Goal: Task Accomplishment & Management: Manage account settings

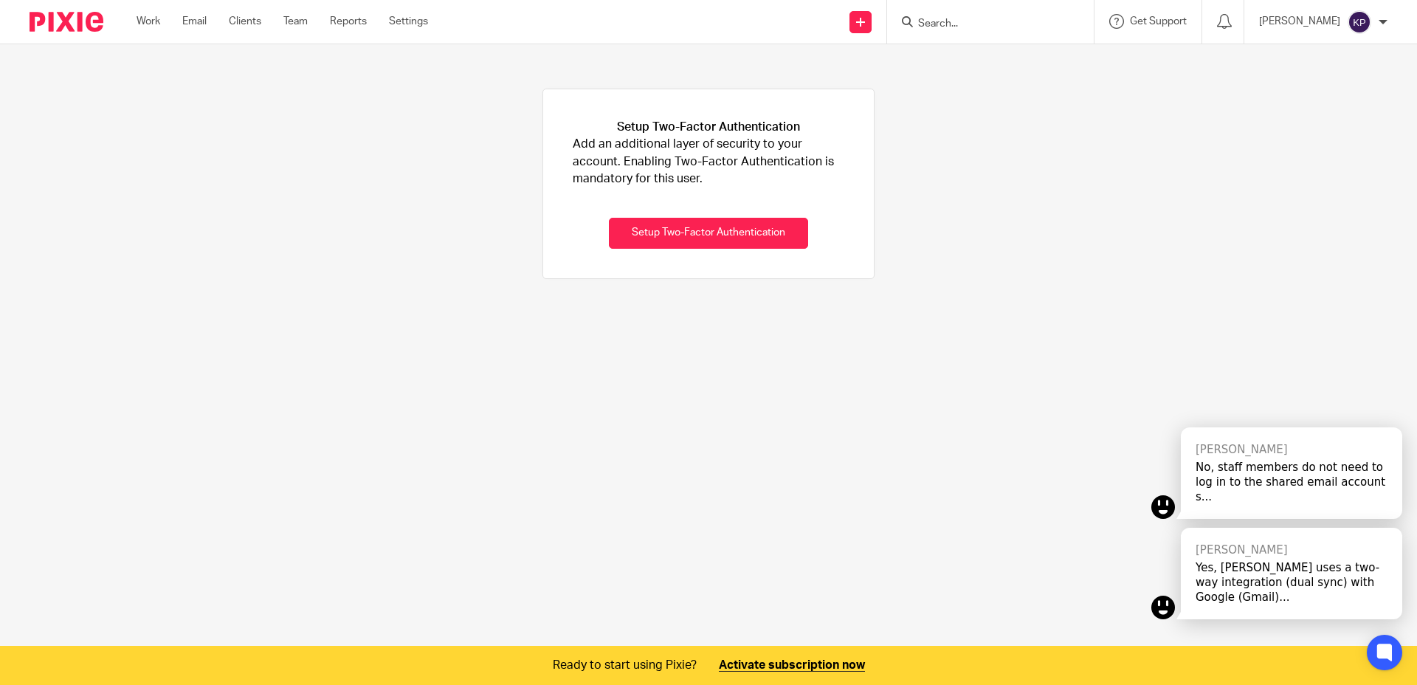
click at [1045, 210] on div "Setup Two-Factor Authentication Add an additional layer of security to your acc…" at bounding box center [708, 183] width 1417 height 279
click at [291, 21] on link "Team" at bounding box center [295, 21] width 24 height 15
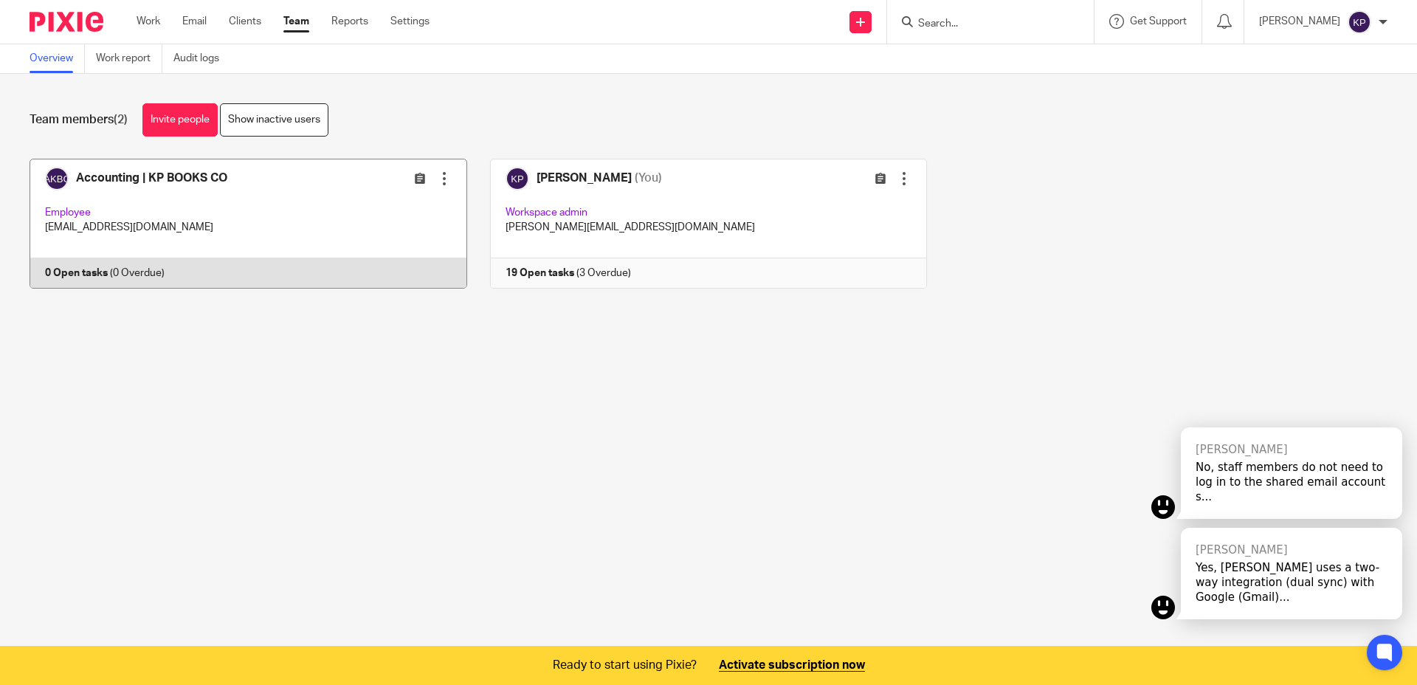
click at [442, 182] on div at bounding box center [444, 178] width 15 height 15
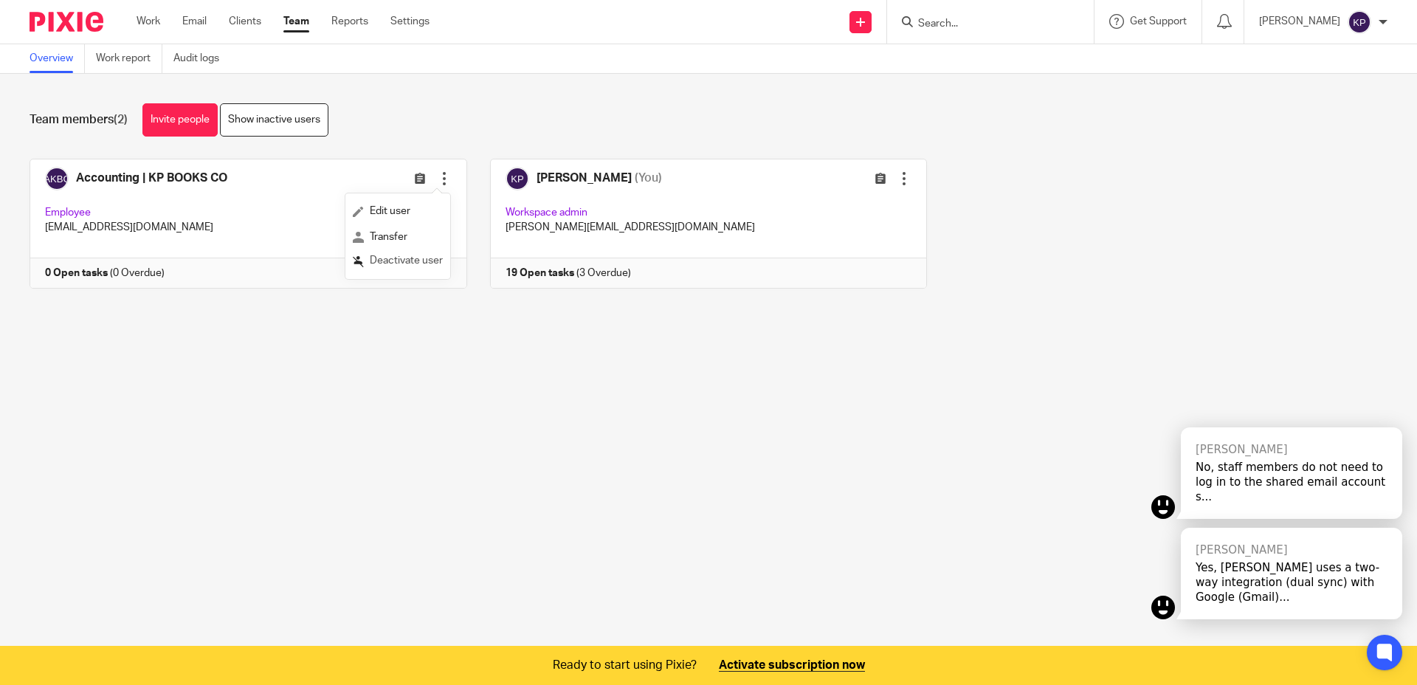
click at [407, 264] on span "Deactivate user" at bounding box center [406, 260] width 73 height 10
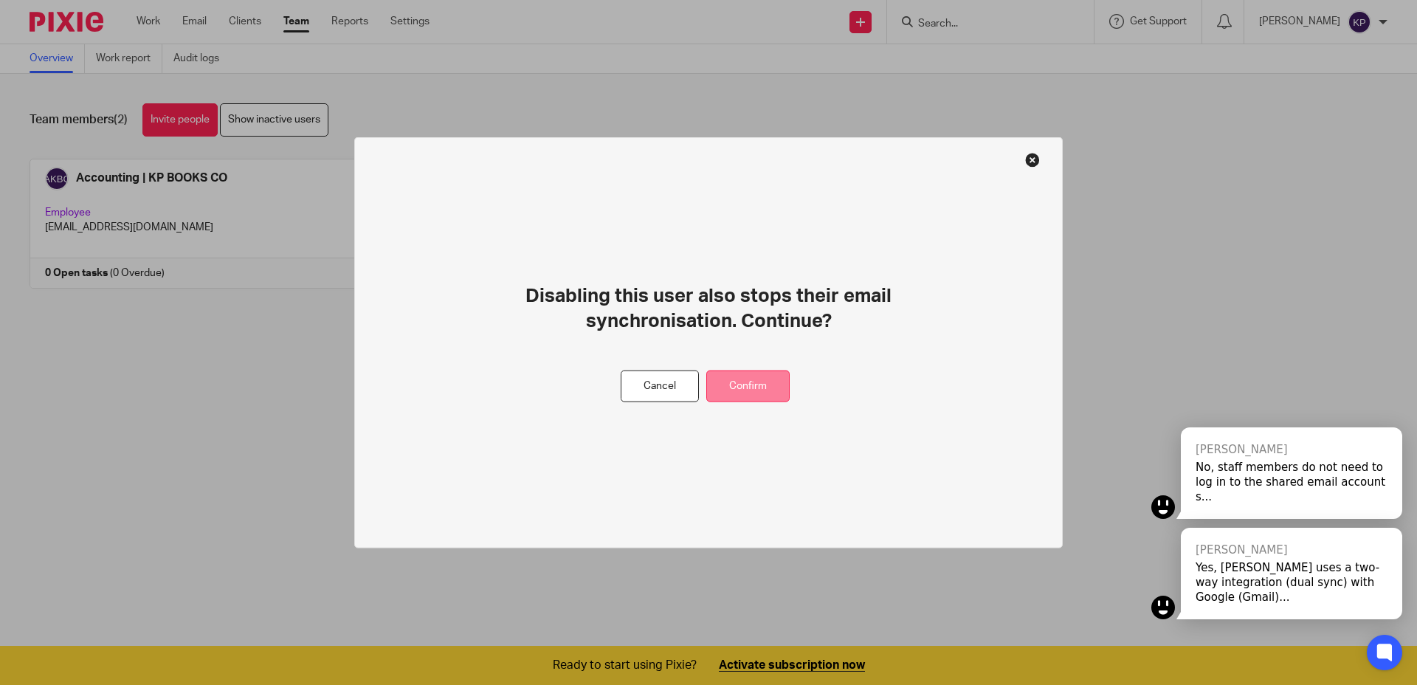
click at [742, 396] on button "Confirm" at bounding box center [747, 386] width 83 height 32
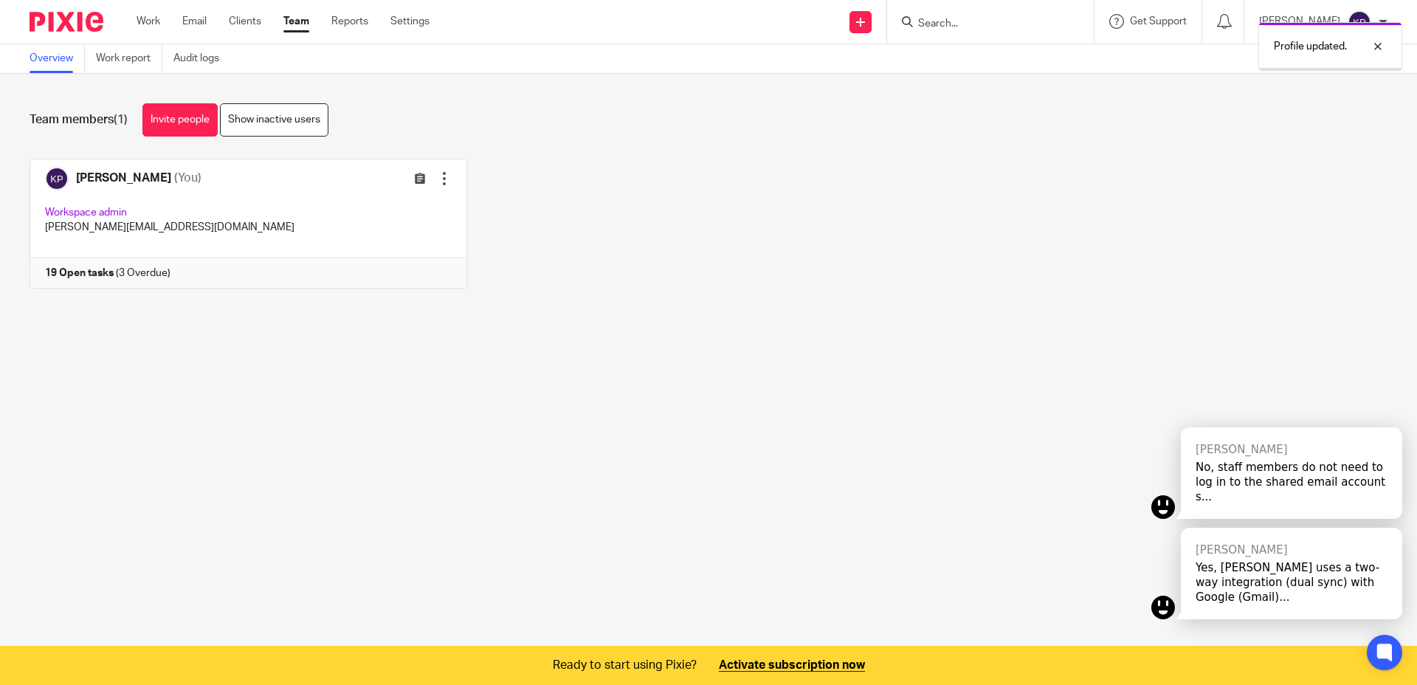
click at [659, 365] on main "Overview Work report Audit logs Team members (1) Invite people Show inactive us…" at bounding box center [708, 342] width 1417 height 685
click at [759, 317] on div "Team members (1) Invite people Show inactive users Invite team members Add invi…" at bounding box center [708, 207] width 1417 height 266
click at [756, 304] on div "Kelly Pacheco (You) Edit user Transfer Workspace admin kelly@kpbooksco.com 19 O…" at bounding box center [697, 235] width 1381 height 152
click at [755, 298] on div "Kelly Pacheco (You) Edit user Transfer Workspace admin kelly@kpbooksco.com 19 O…" at bounding box center [697, 235] width 1381 height 152
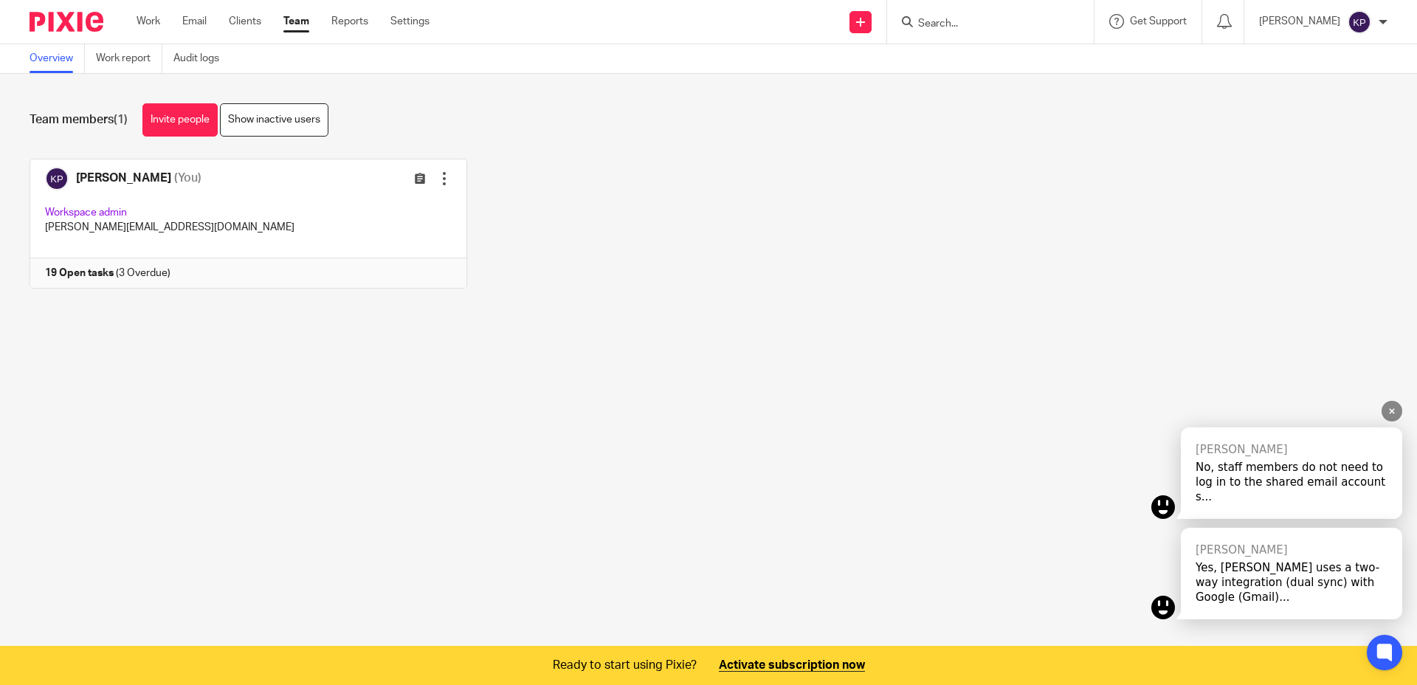
click at [1387, 416] on icon at bounding box center [1392, 412] width 10 height 10
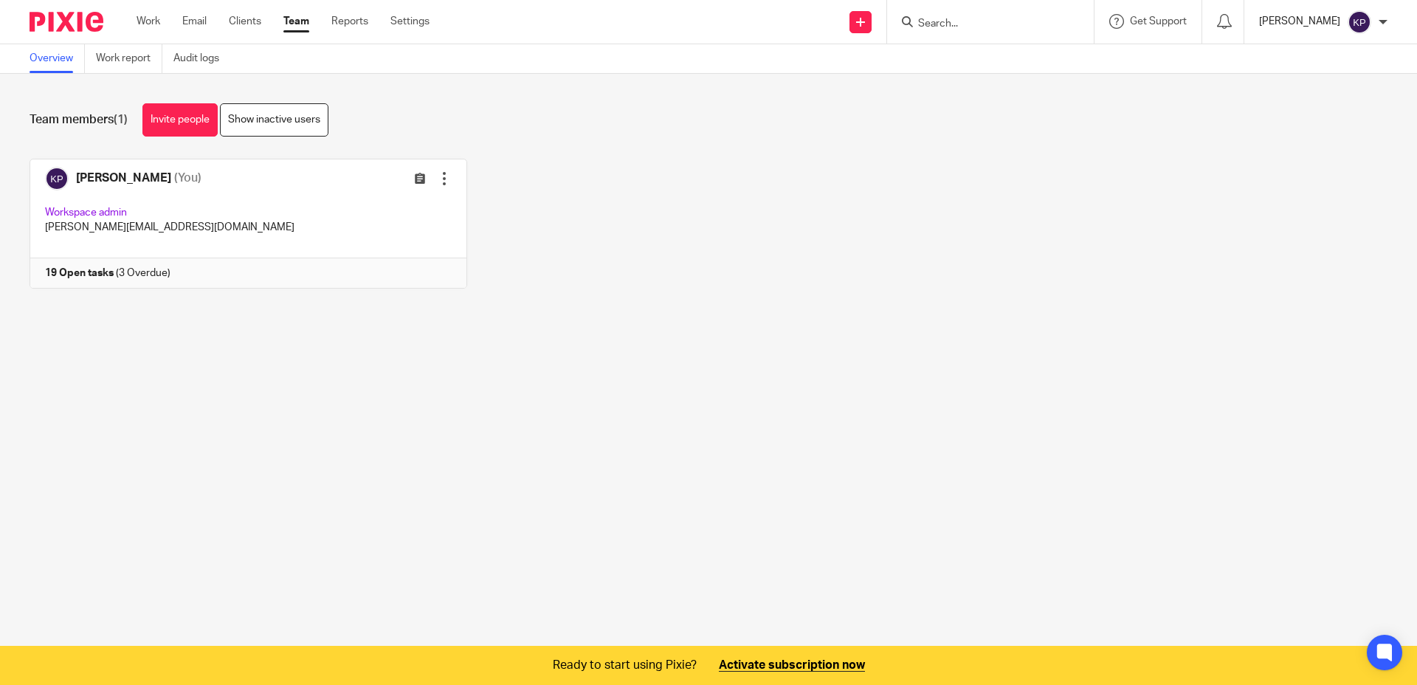
click at [1316, 19] on p "[PERSON_NAME]" at bounding box center [1299, 21] width 81 height 15
click at [1331, 63] on span "My profile" at bounding box center [1325, 59] width 46 height 10
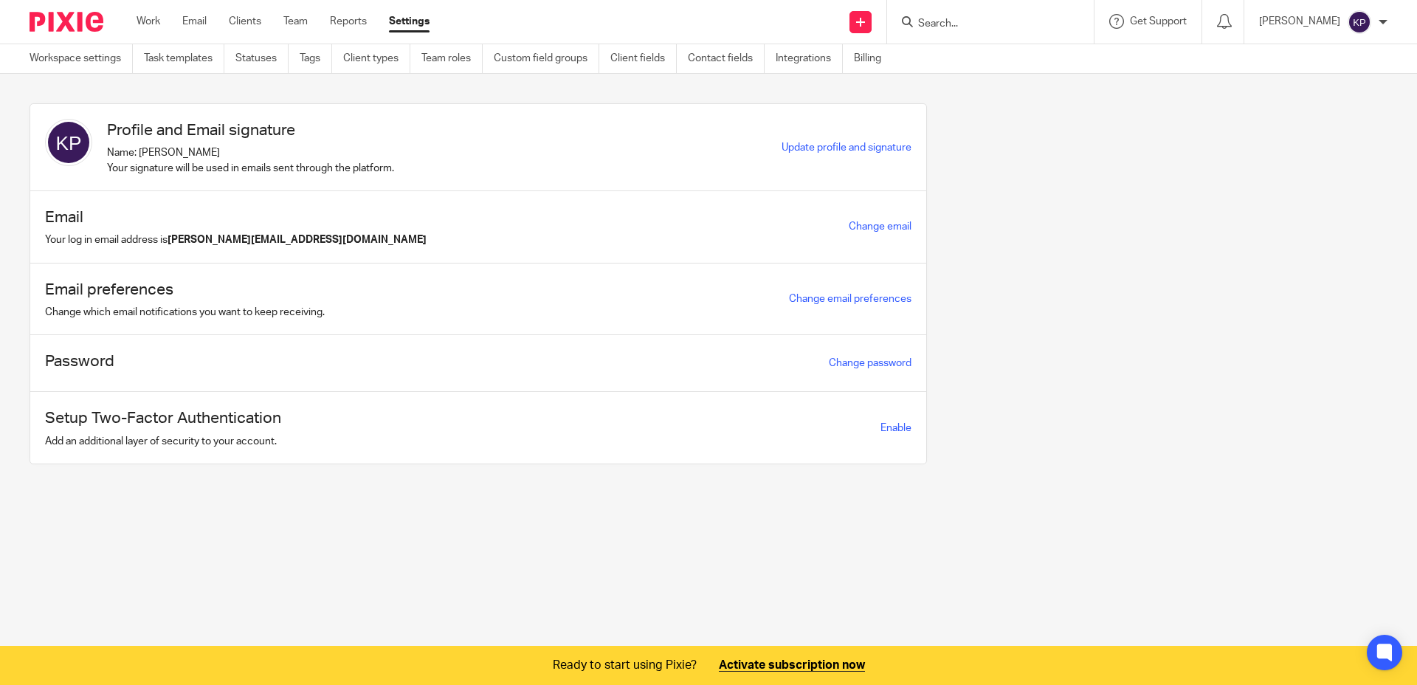
click at [1198, 330] on div "Profile and Email signature Name: [PERSON_NAME] Your signature will be used in …" at bounding box center [697, 294] width 1381 height 383
click at [880, 429] on span "Enable" at bounding box center [895, 428] width 31 height 10
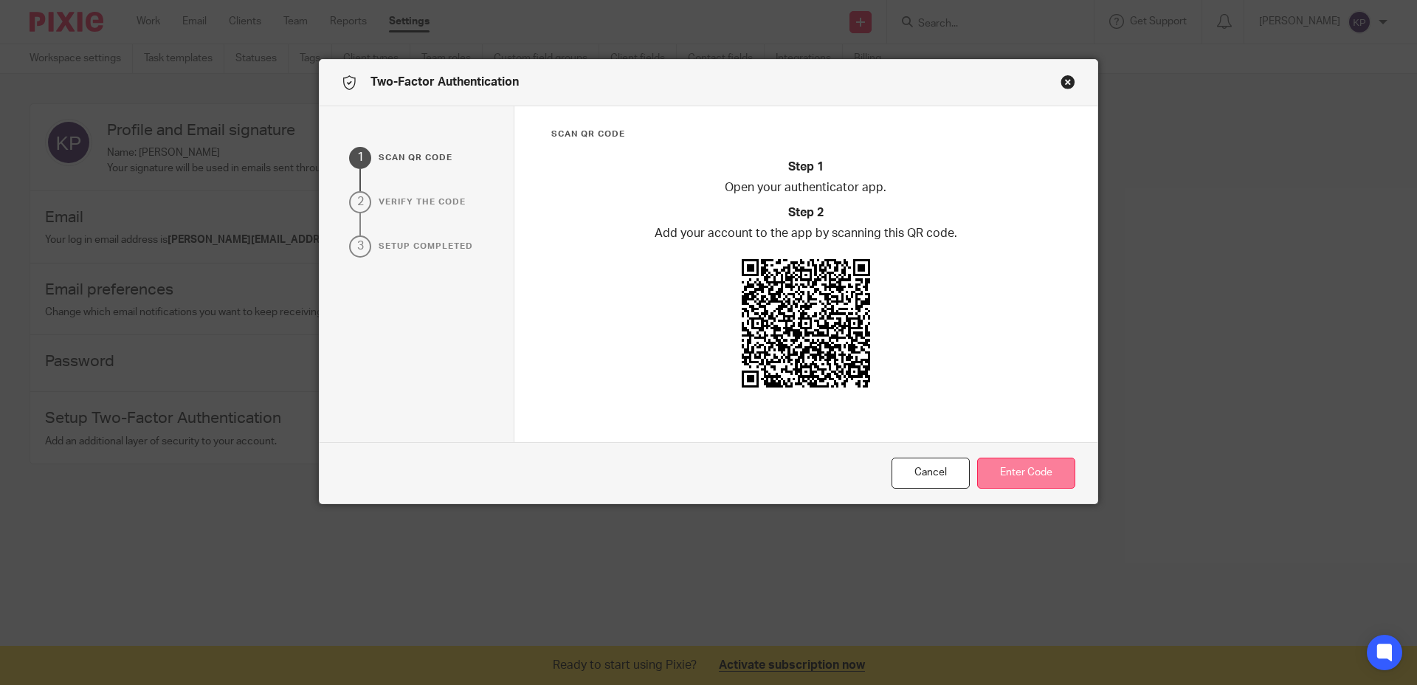
click at [996, 471] on button "Enter Code" at bounding box center [1026, 474] width 98 height 32
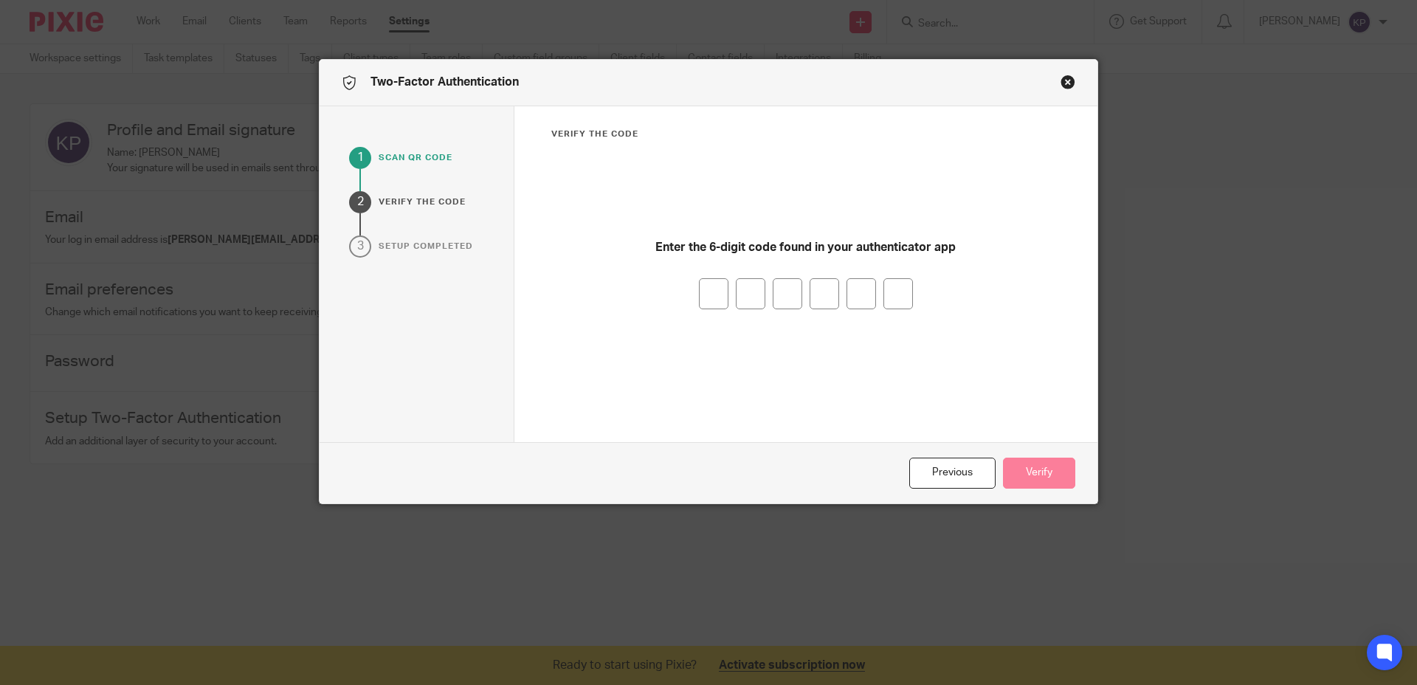
click at [711, 299] on input "number" at bounding box center [714, 293] width 30 height 31
type input "3"
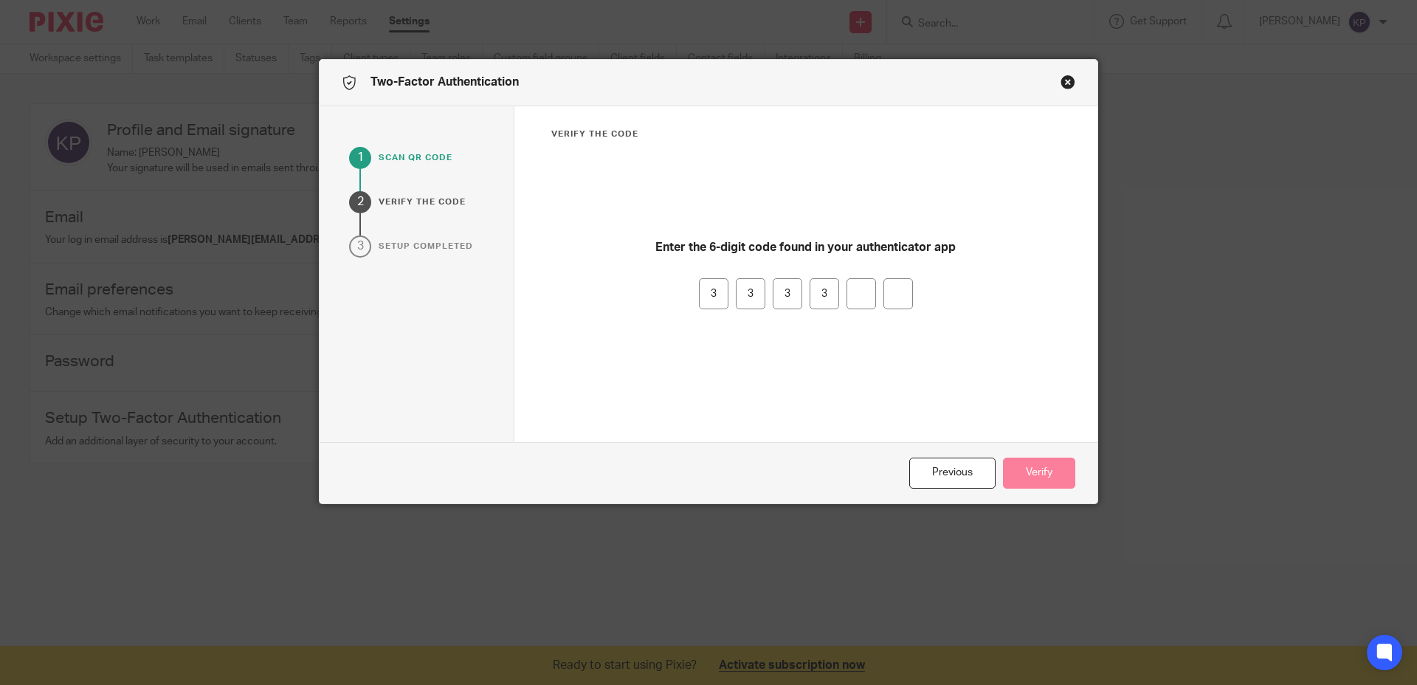
type input "4"
type input "5"
click at [1032, 478] on button "Verify" at bounding box center [1039, 474] width 72 height 32
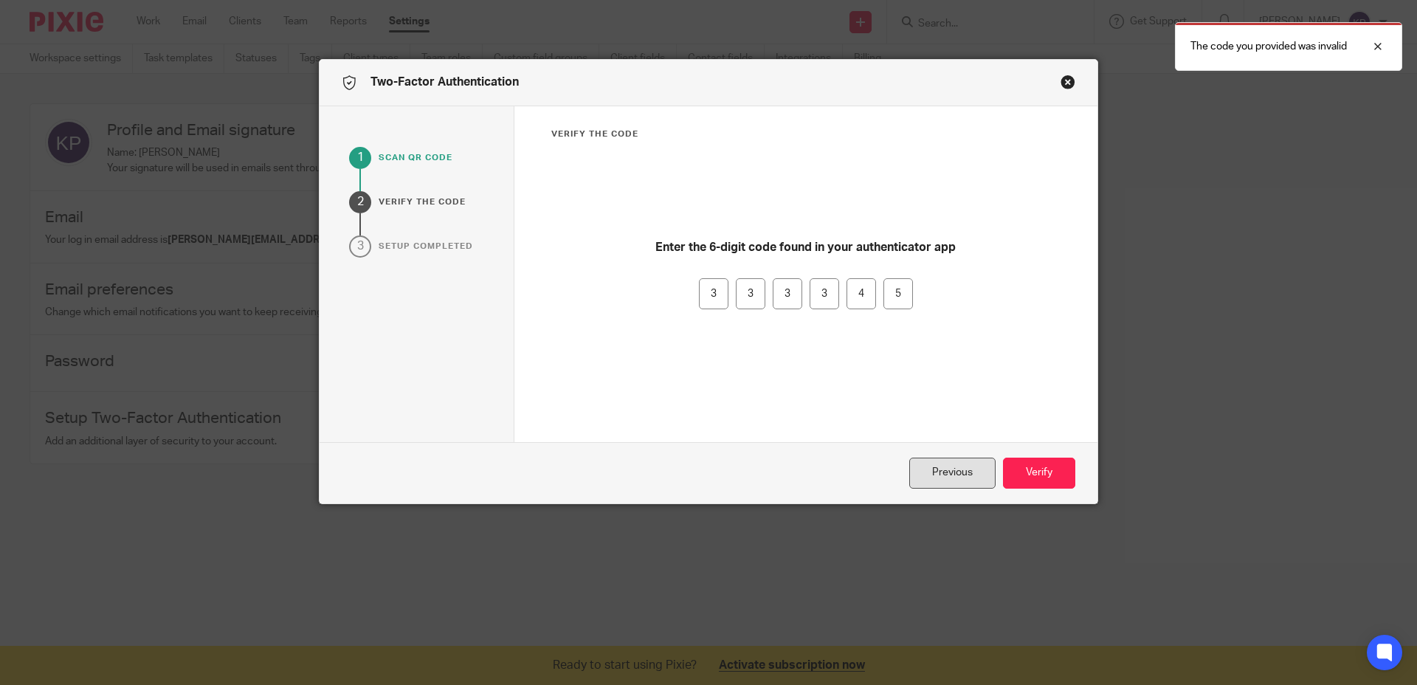
click at [962, 477] on button "Previous" at bounding box center [952, 474] width 86 height 32
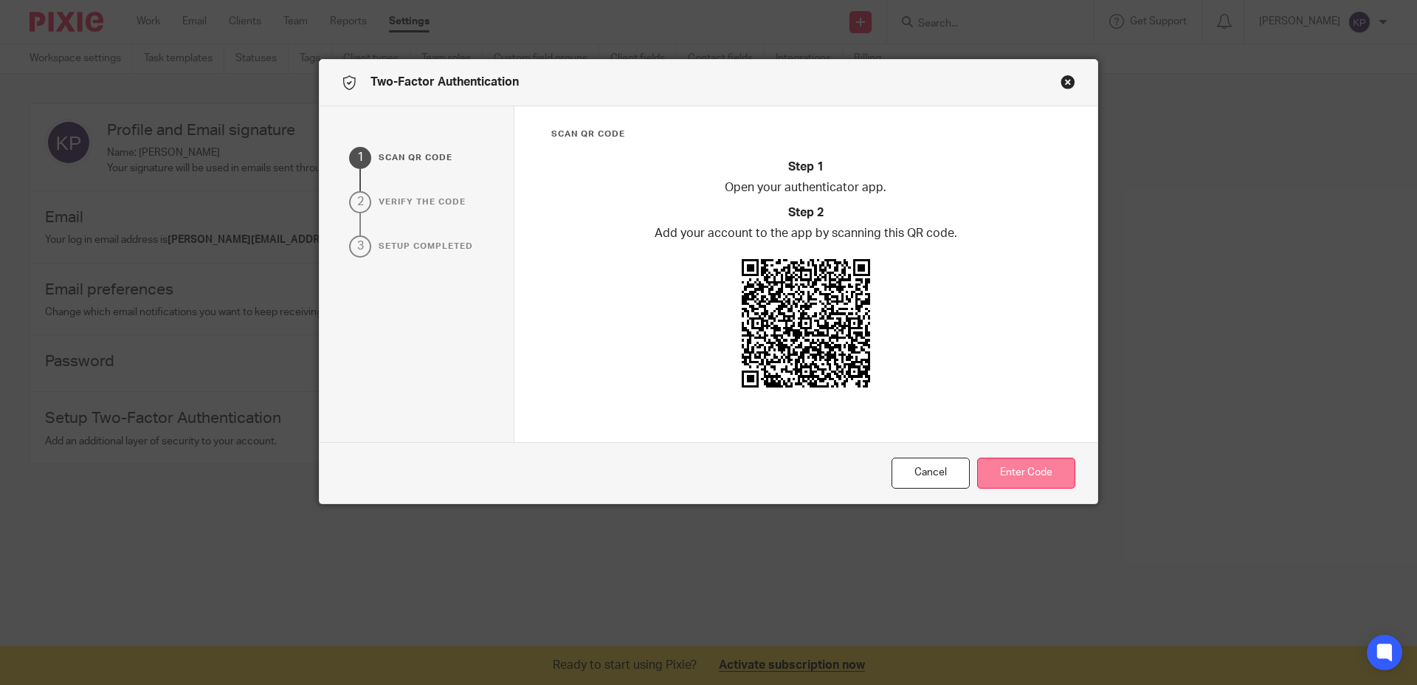
click at [1012, 474] on button "Enter Code" at bounding box center [1026, 474] width 98 height 32
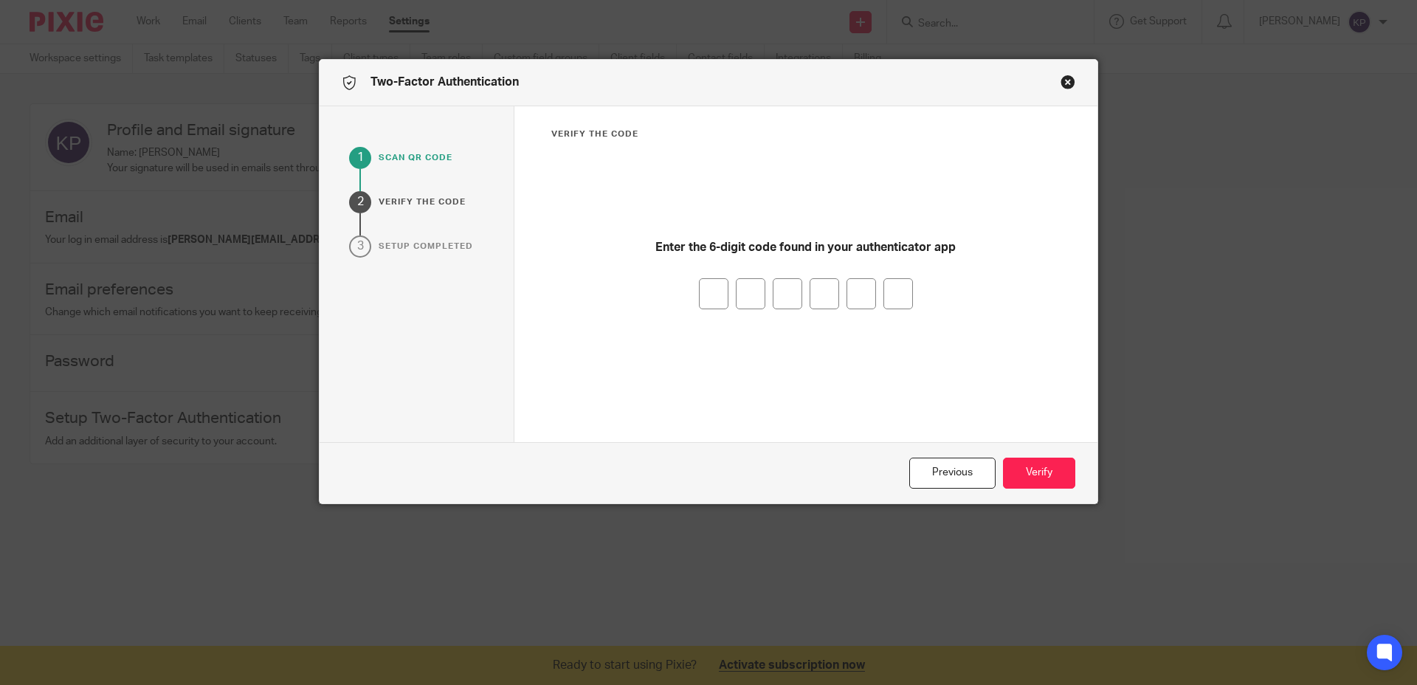
click at [703, 309] on div "Enter the 6-digit code found in your authenticator app" at bounding box center [806, 296] width 510 height 291
type input "2"
type input "9"
type input "6"
type input "3"
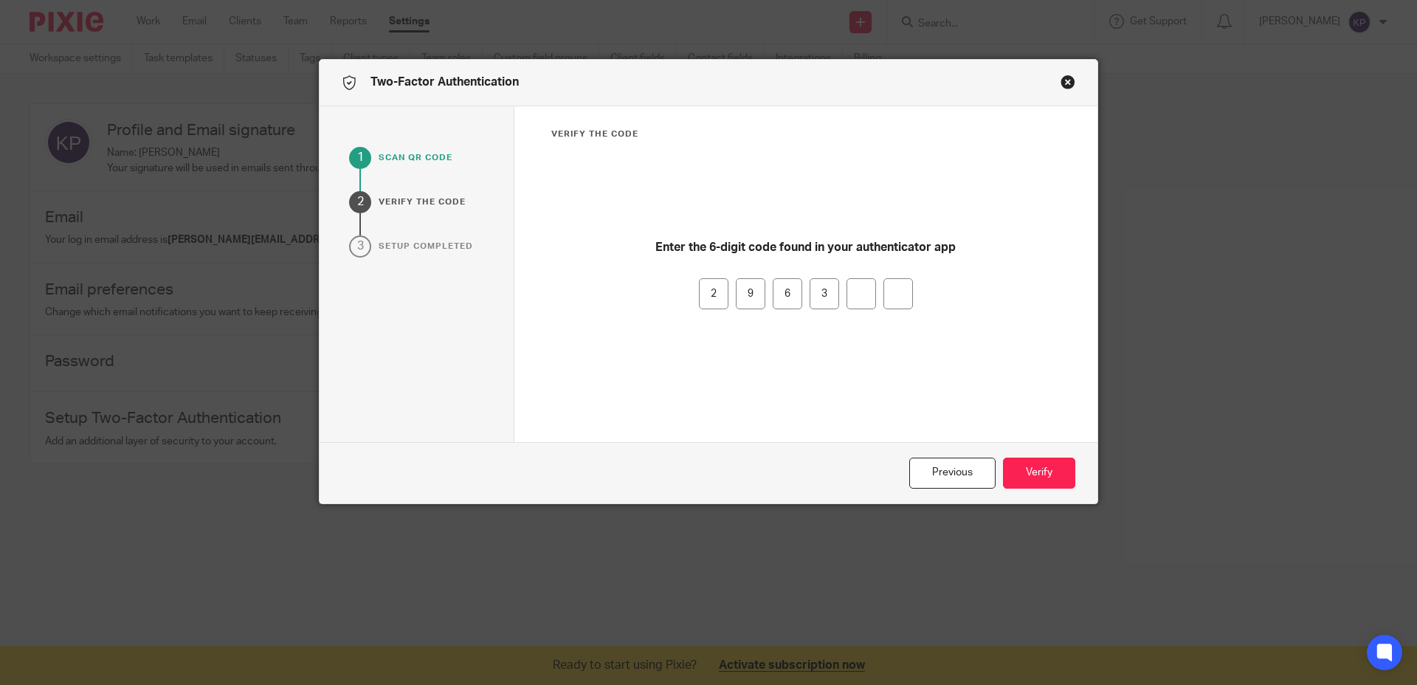
click at [710, 297] on input "2" at bounding box center [714, 293] width 30 height 31
type input "4"
type input "9"
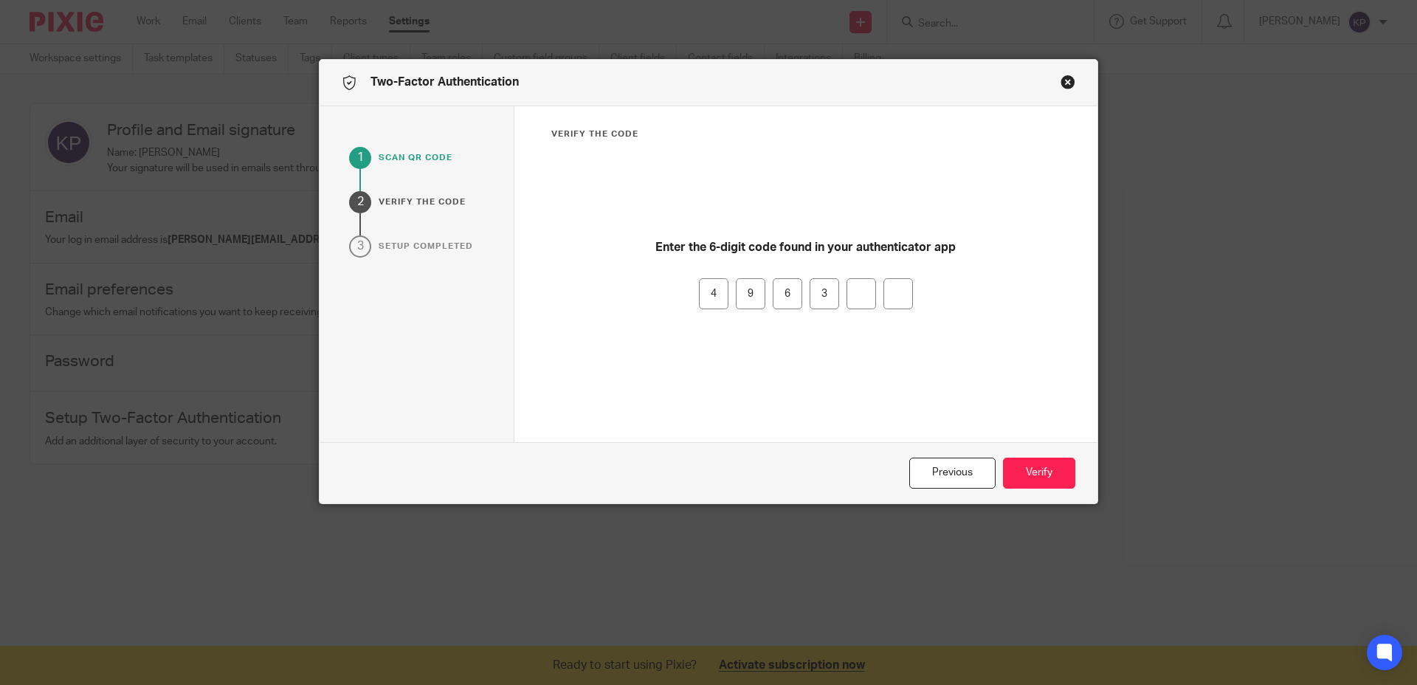
type input "6"
drag, startPoint x: 824, startPoint y: 293, endPoint x: 683, endPoint y: 292, distance: 141.7
click at [683, 292] on div "4 9 6 3" at bounding box center [806, 293] width 510 height 31
type input "4"
type input "8"
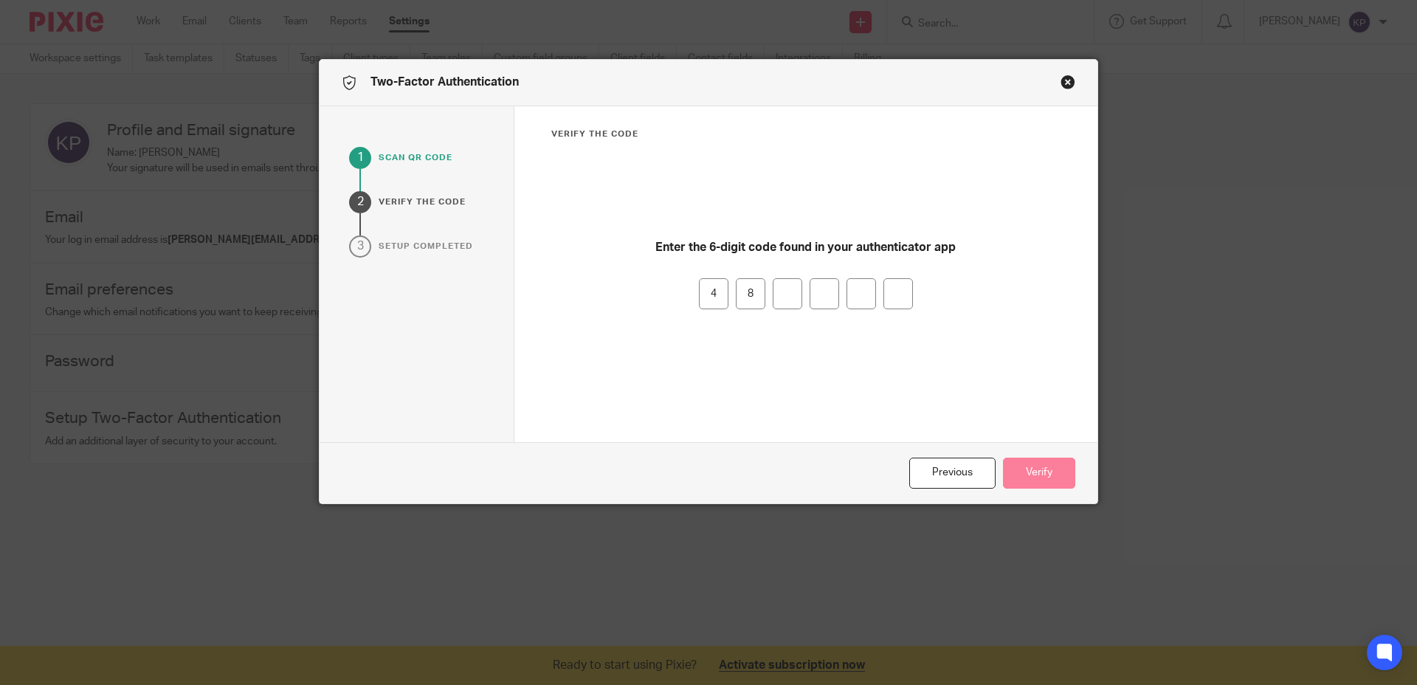
type input "1"
type input "5"
type input "3"
type input "7"
click at [1026, 466] on button "Verify" at bounding box center [1039, 474] width 72 height 32
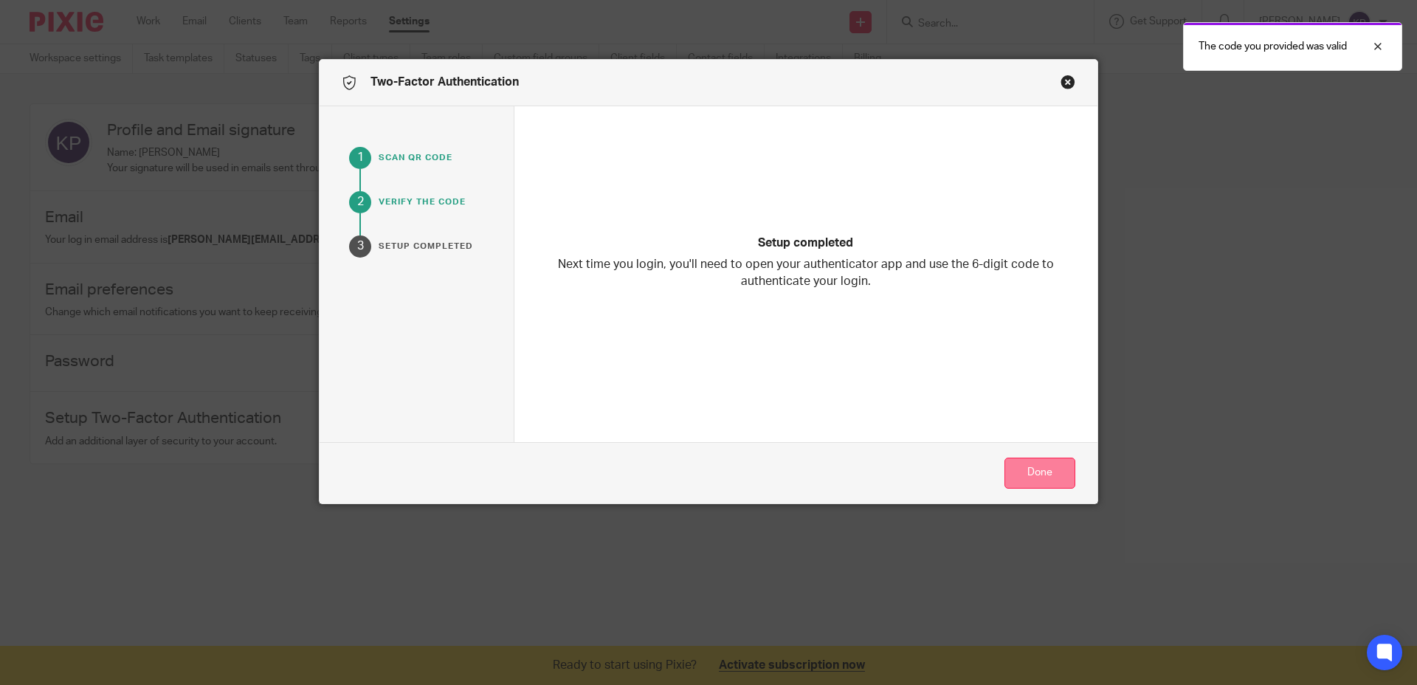
click at [1032, 472] on button "Done" at bounding box center [1039, 474] width 71 height 32
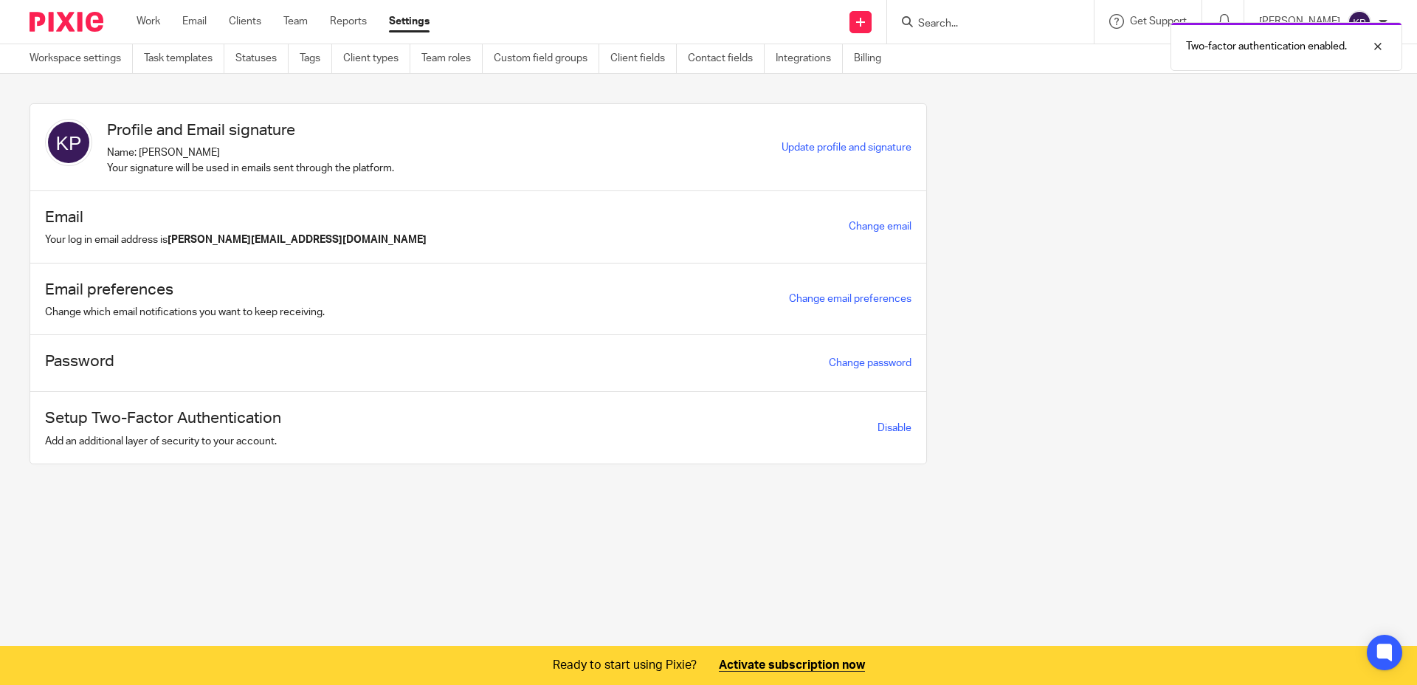
click at [1031, 467] on div "Profile and Email signature Name: Kelly Pacheco Your signature will be used in …" at bounding box center [697, 294] width 1381 height 383
click at [827, 301] on link "Change email preferences" at bounding box center [850, 299] width 122 height 10
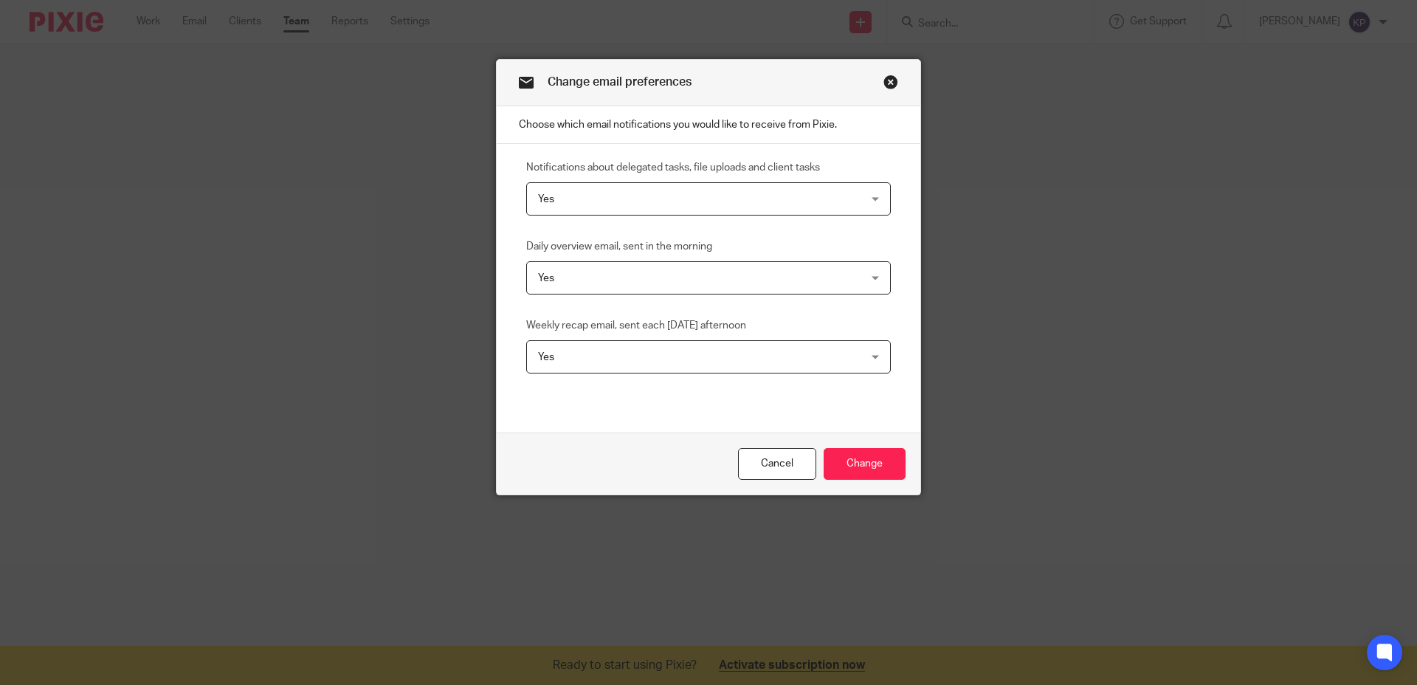
click at [750, 283] on span "Yes" at bounding box center [679, 277] width 282 height 31
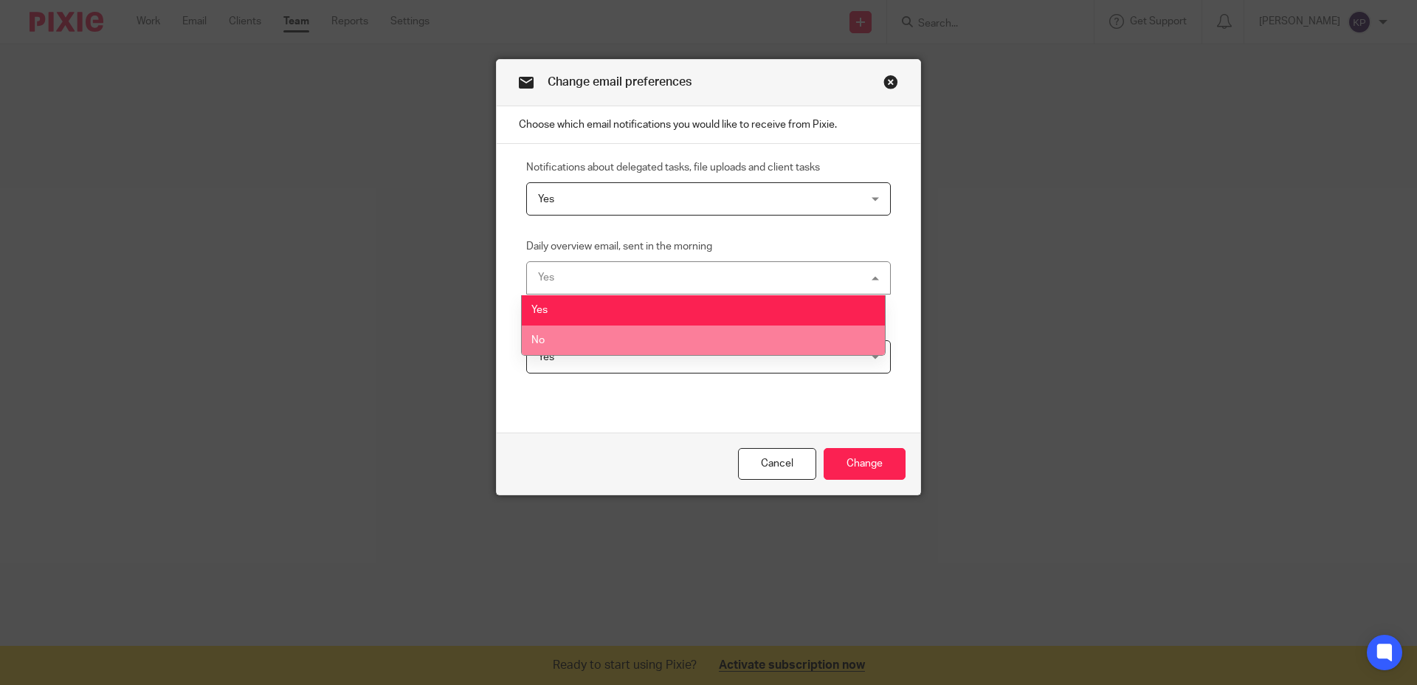
click at [741, 339] on li "No" at bounding box center [703, 340] width 363 height 30
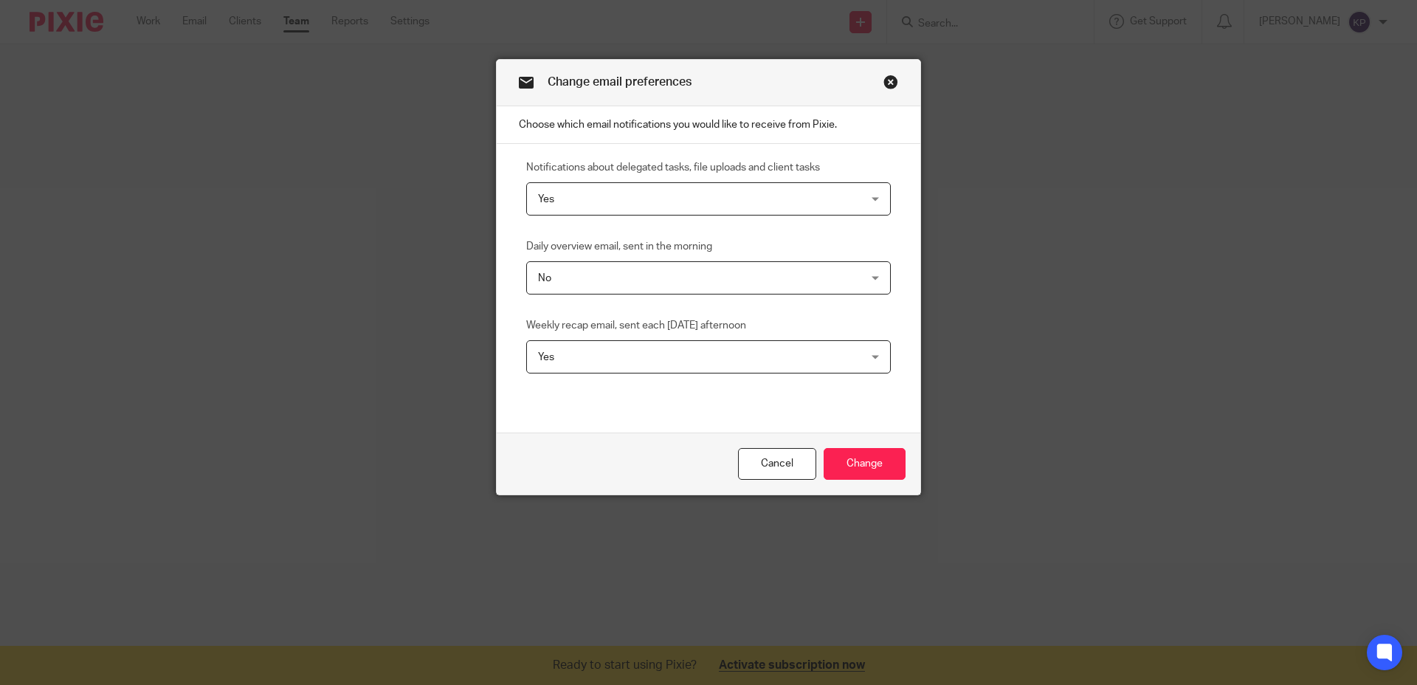
click at [806, 412] on div "Notifications about delegated tasks, file uploads and client tasks Yes Yes Yes …" at bounding box center [709, 288] width 424 height 289
click at [860, 463] on input "Change" at bounding box center [865, 464] width 82 height 32
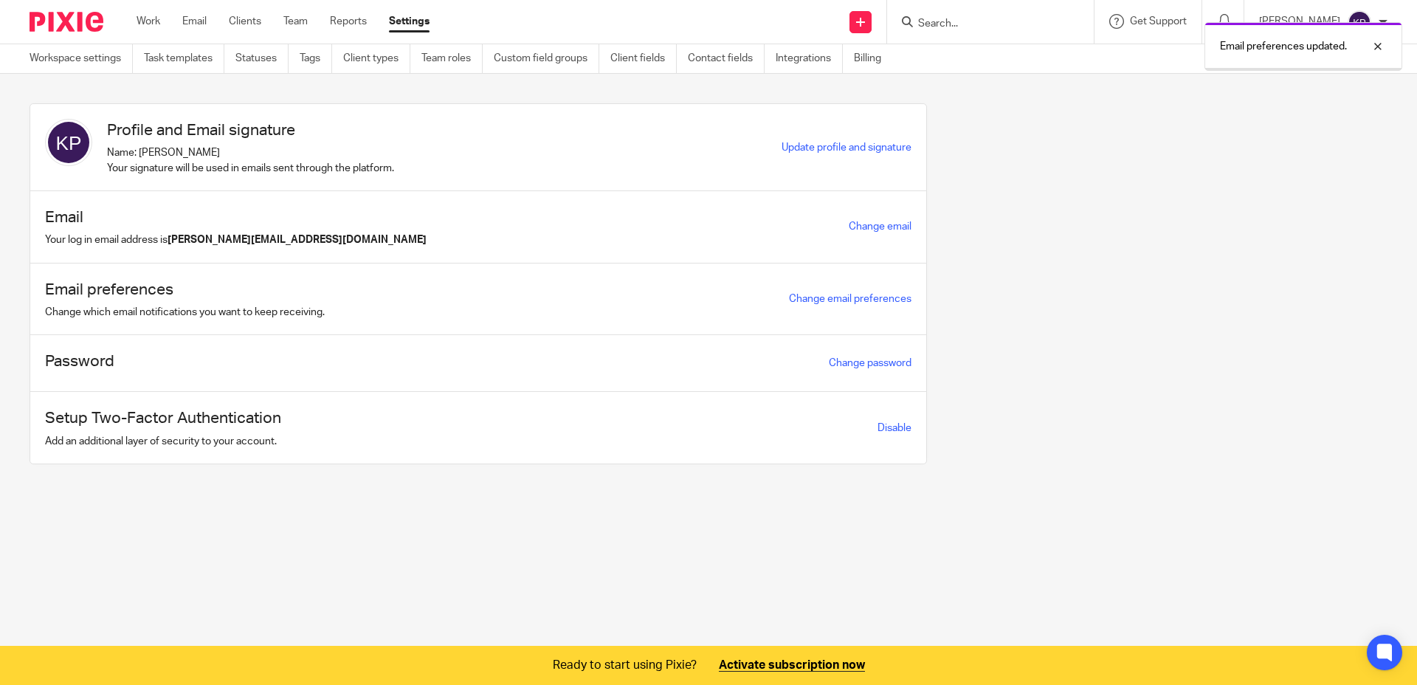
click at [1089, 448] on div "Profile and Email signature Name: [PERSON_NAME] Your signature will be used in …" at bounding box center [697, 294] width 1381 height 383
click at [1032, 217] on div "Profile and Email signature Name: [PERSON_NAME] Your signature will be used in …" at bounding box center [697, 294] width 1381 height 383
drag, startPoint x: 822, startPoint y: 135, endPoint x: 824, endPoint y: 146, distance: 11.3
click at [824, 143] on div "Profile and Email signature Name: [PERSON_NAME] Your signature will be used in …" at bounding box center [478, 147] width 896 height 87
click at [823, 149] on span "Update profile and signature" at bounding box center [846, 147] width 130 height 10
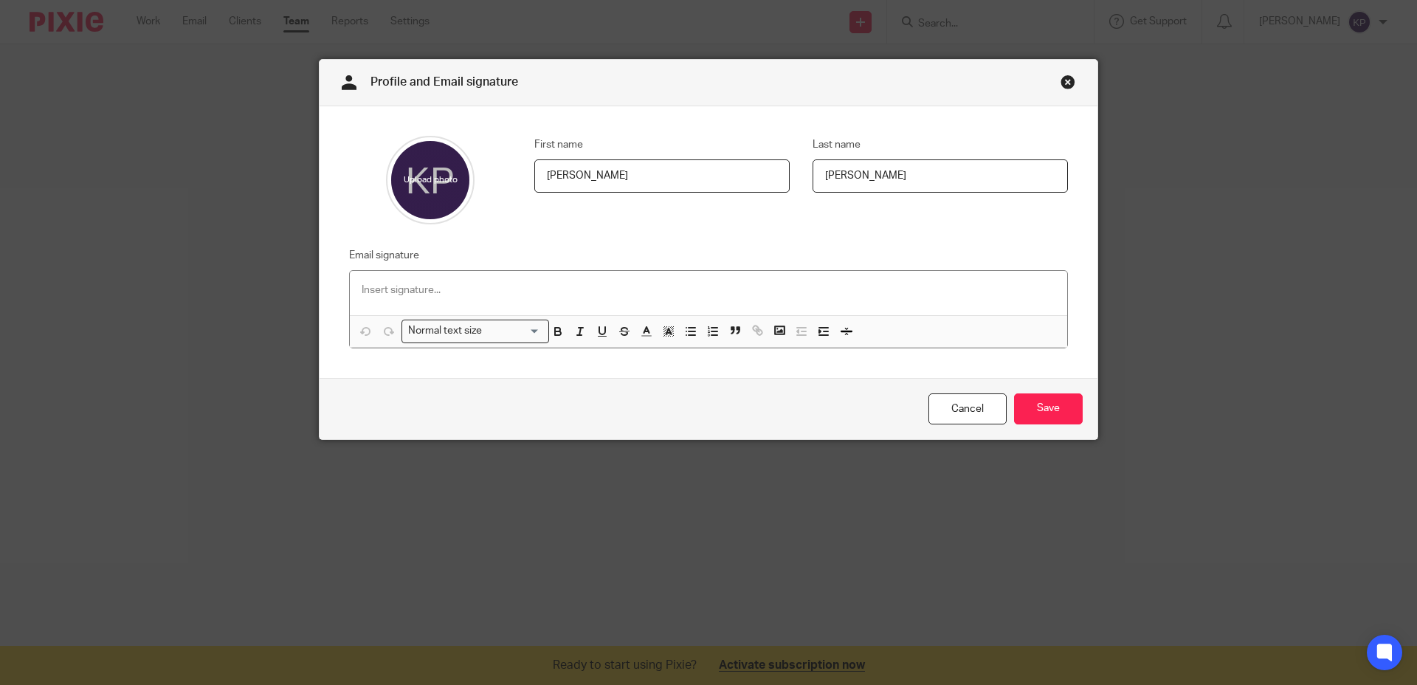
click at [440, 181] on input "file" at bounding box center [430, 180] width 89 height 89
click at [976, 416] on link "Cancel" at bounding box center [967, 409] width 78 height 32
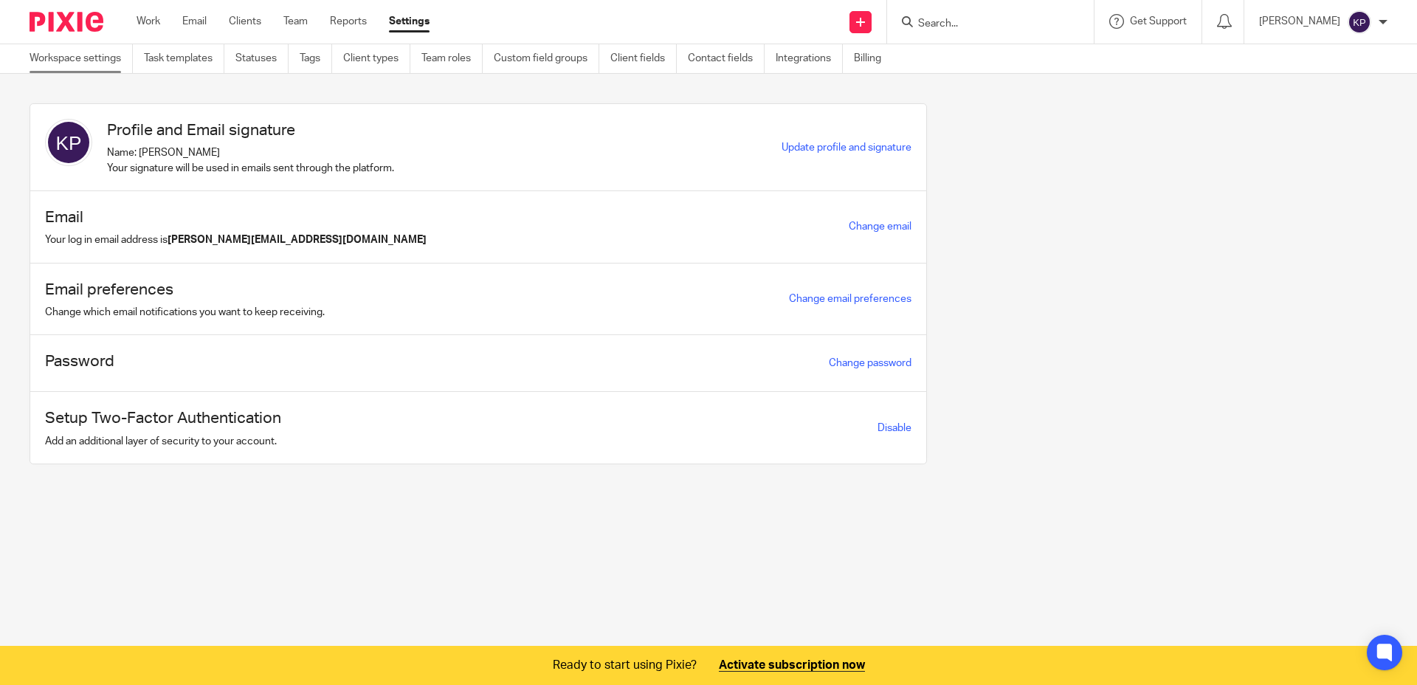
click at [84, 53] on link "Workspace settings" at bounding box center [81, 58] width 103 height 29
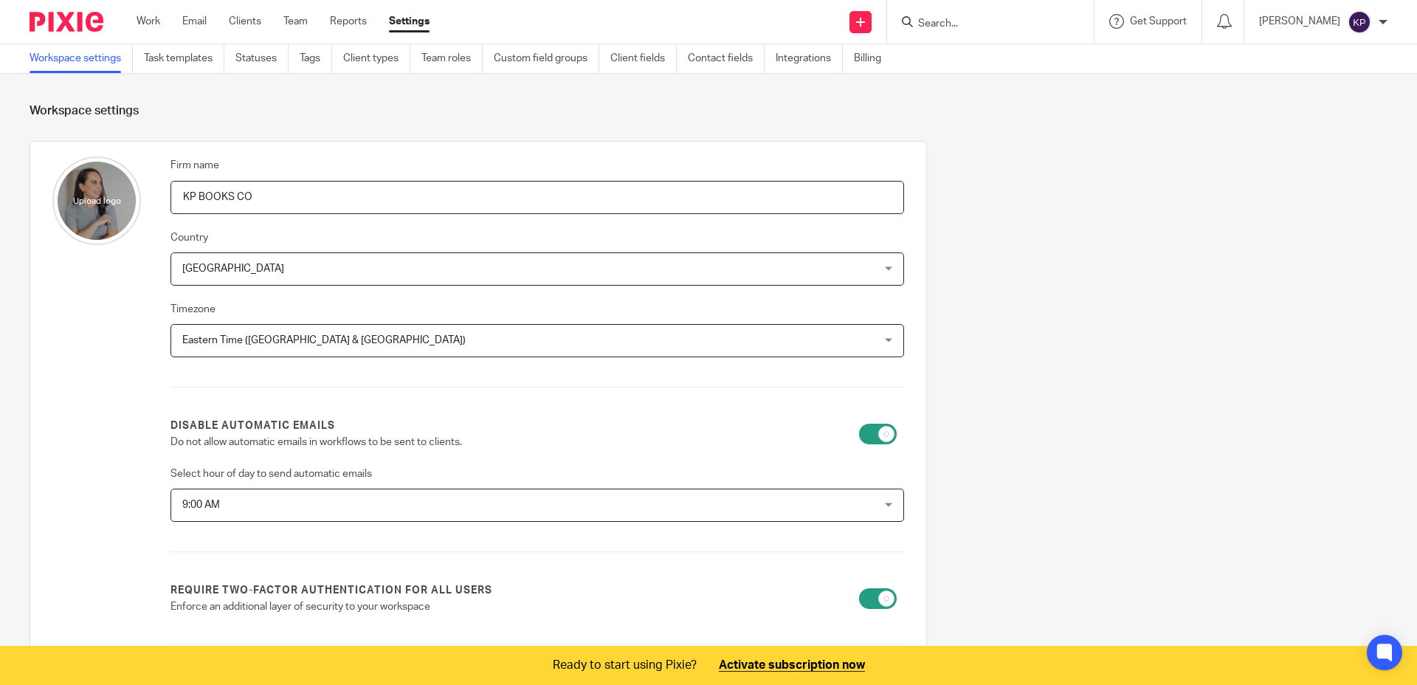
click at [91, 196] on input "file" at bounding box center [96, 200] width 89 height 89
type input "C:\fakepath\1. KP Books Logo Final-01.png"
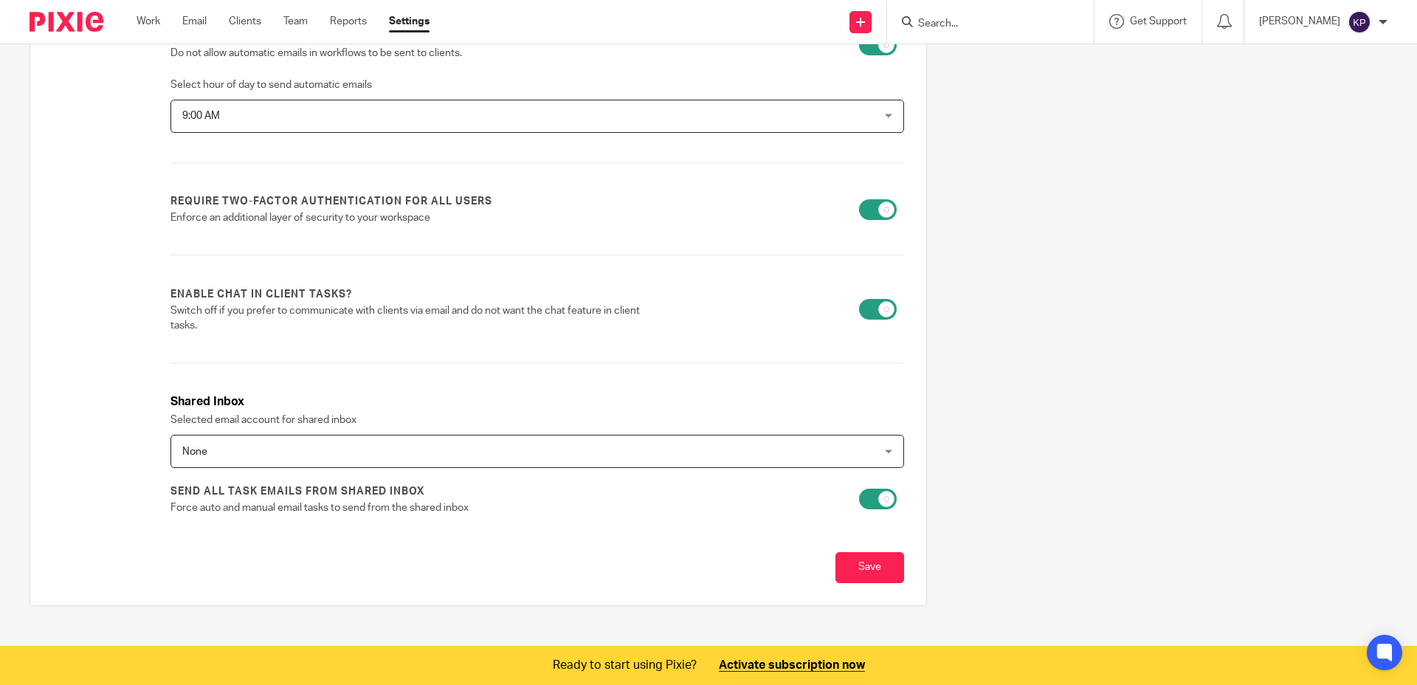
scroll to position [398, 0]
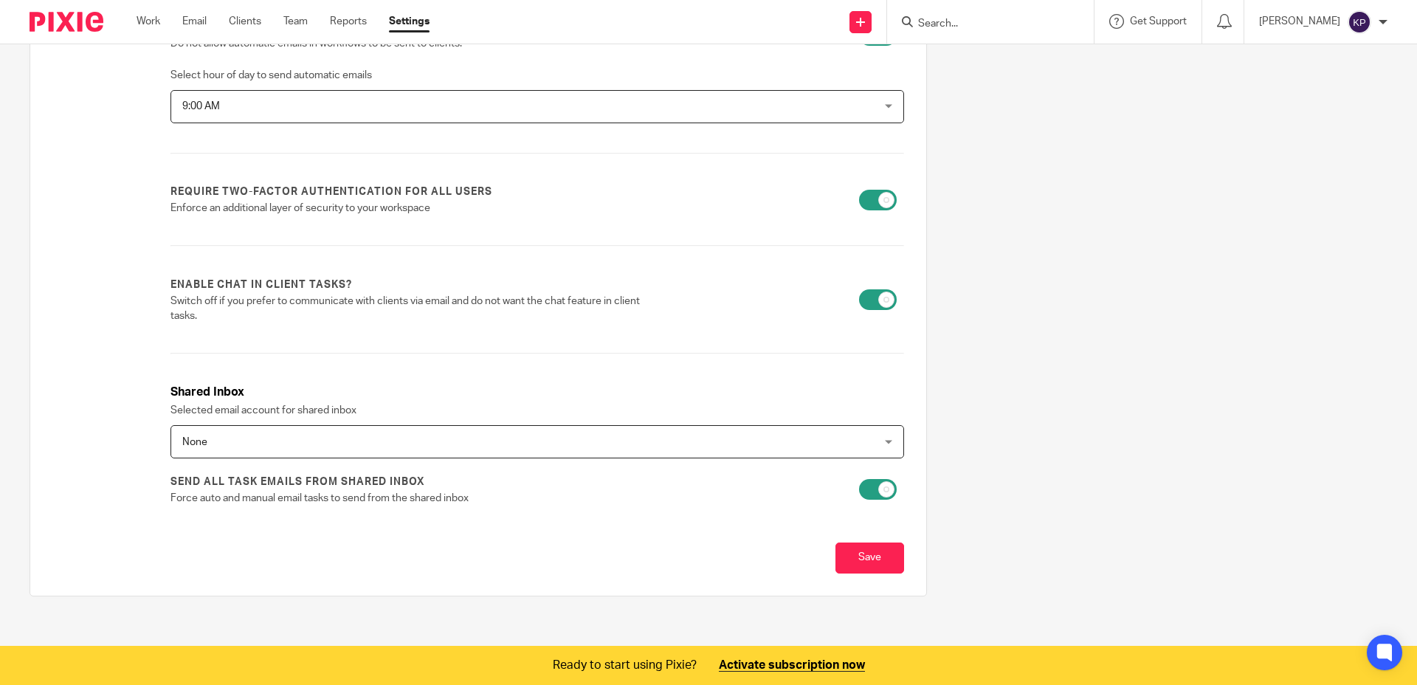
click at [874, 488] on input "checkbox" at bounding box center [878, 489] width 38 height 21
checkbox input "false"
click at [967, 520] on div "Firm name KP BOOKS CO Country Canada Canada Afghanistan Albania Algeria America…" at bounding box center [697, 180] width 1381 height 876
click at [873, 554] on input "Save" at bounding box center [869, 558] width 69 height 32
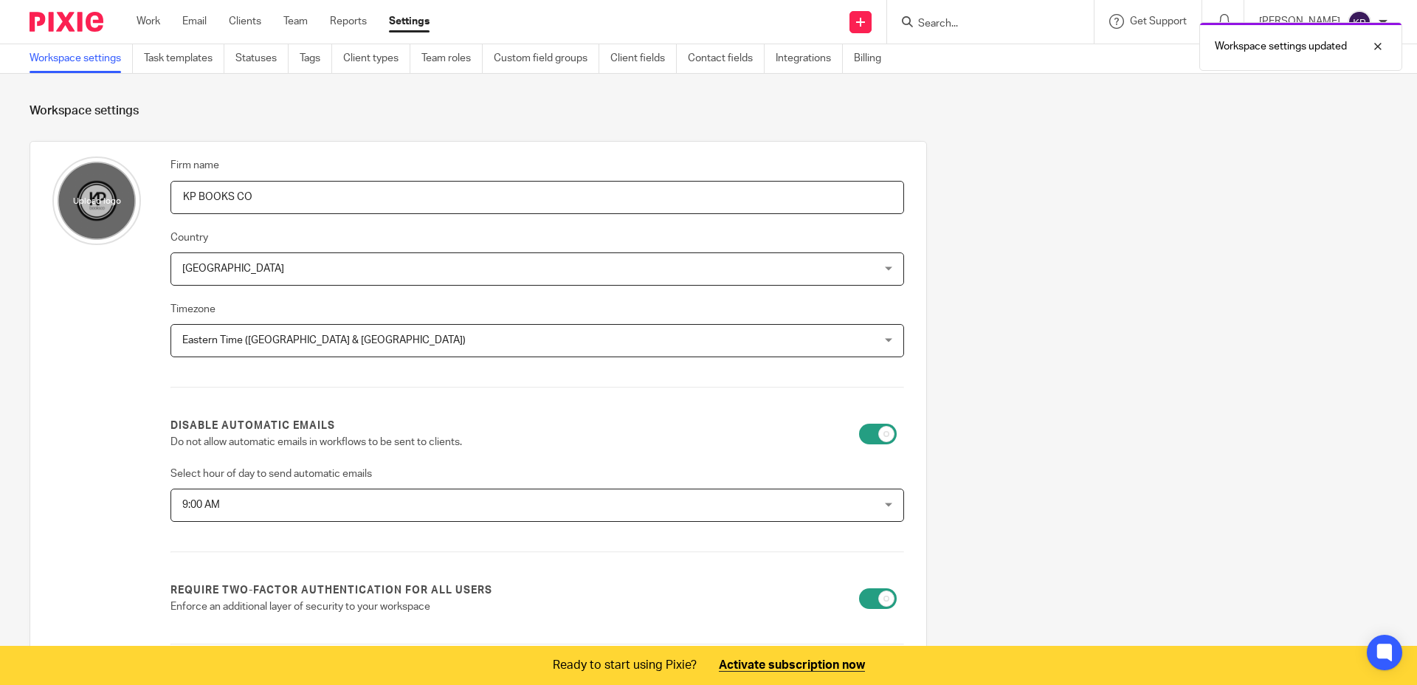
click at [1111, 482] on div "Firm name KP BOOKS CO Country [GEOGRAPHIC_DATA] [GEOGRAPHIC_DATA] [GEOGRAPHIC_D…" at bounding box center [697, 579] width 1381 height 876
click at [1376, 45] on div at bounding box center [1367, 47] width 40 height 18
click at [1373, 27] on div "[PERSON_NAME]" at bounding box center [1323, 22] width 128 height 24
click at [1339, 55] on span "My profile" at bounding box center [1325, 59] width 46 height 10
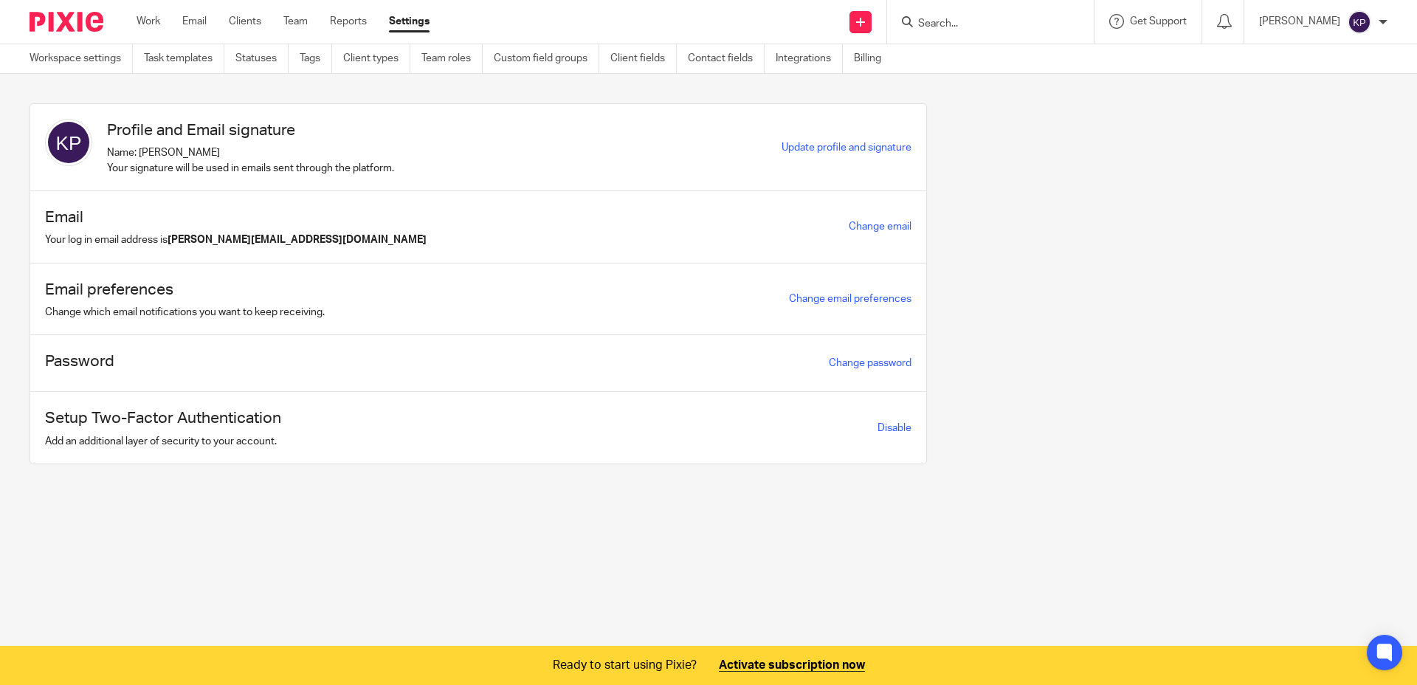
click at [76, 147] on img at bounding box center [68, 142] width 47 height 47
click at [813, 151] on span "Update profile and signature" at bounding box center [846, 147] width 130 height 10
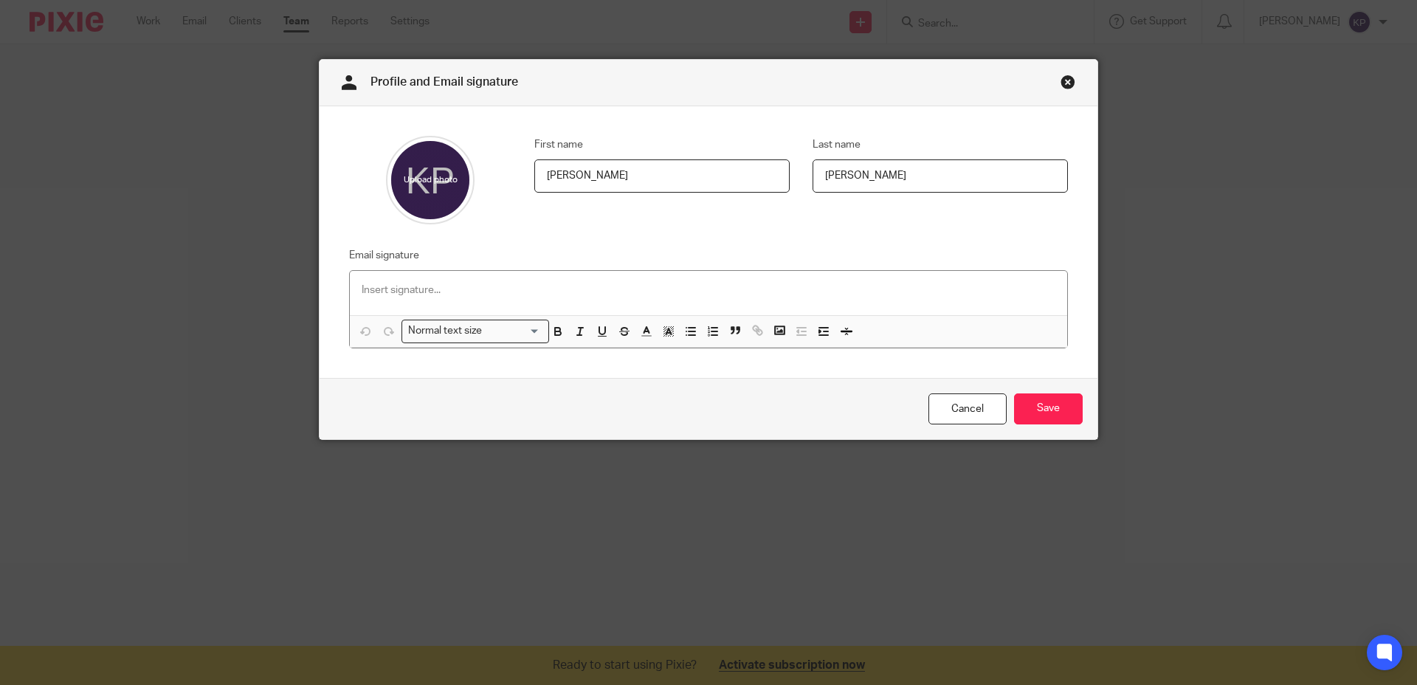
click at [438, 179] on input "file" at bounding box center [430, 180] width 89 height 89
type input "C:\fakepath\DB342964-06B7-45DF-89DF-C47B4FDC6D2D_1_105_c.jpeg"
click at [1037, 405] on input "Save" at bounding box center [1048, 409] width 69 height 32
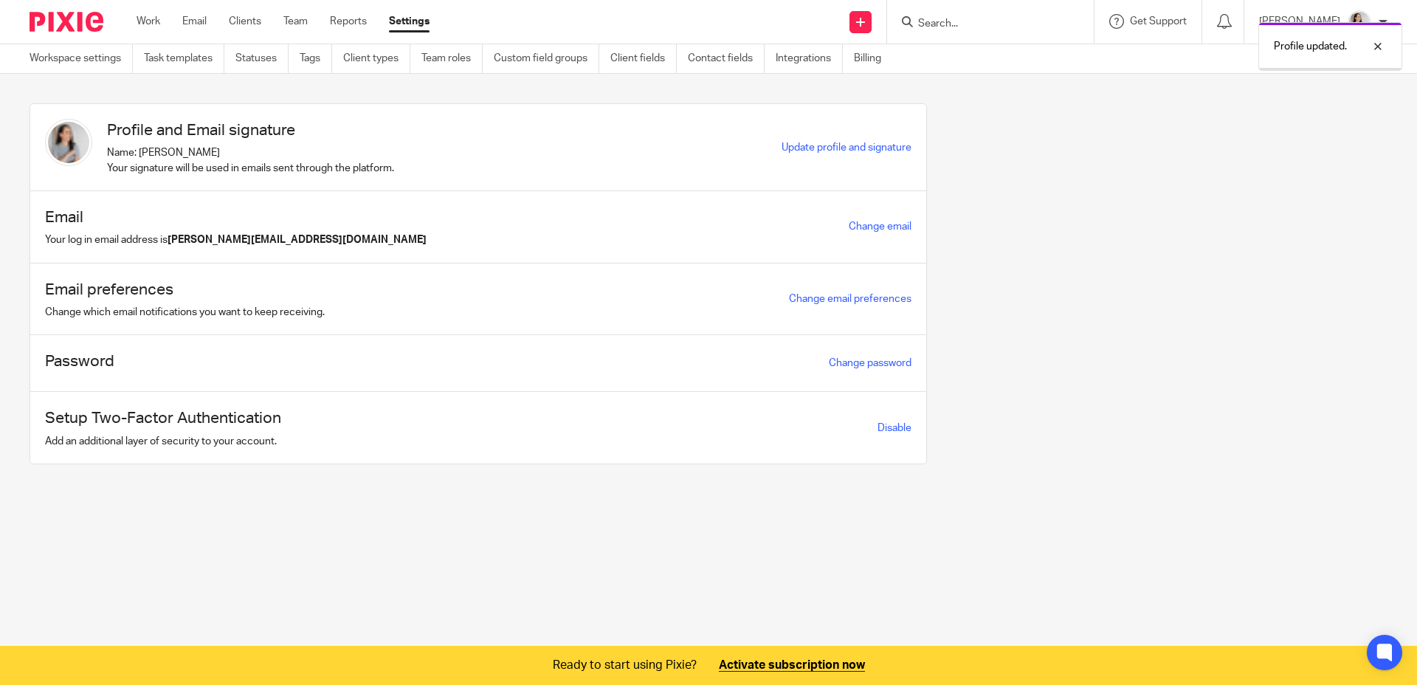
click at [945, 380] on div "Profile and Email signature Name: [PERSON_NAME] Your signature will be used in …" at bounding box center [697, 294] width 1381 height 383
click at [994, 348] on div "Profile and Email signature Name: [PERSON_NAME] Your signature will be used in …" at bounding box center [697, 294] width 1381 height 383
click at [1377, 44] on div at bounding box center [1367, 47] width 40 height 18
click at [1306, 213] on div "Profile and Email signature Name: [PERSON_NAME] Your signature will be used in …" at bounding box center [697, 294] width 1381 height 383
click at [1304, 213] on div "Profile and Email signature Name: [PERSON_NAME] Your signature will be used in …" at bounding box center [697, 294] width 1381 height 383
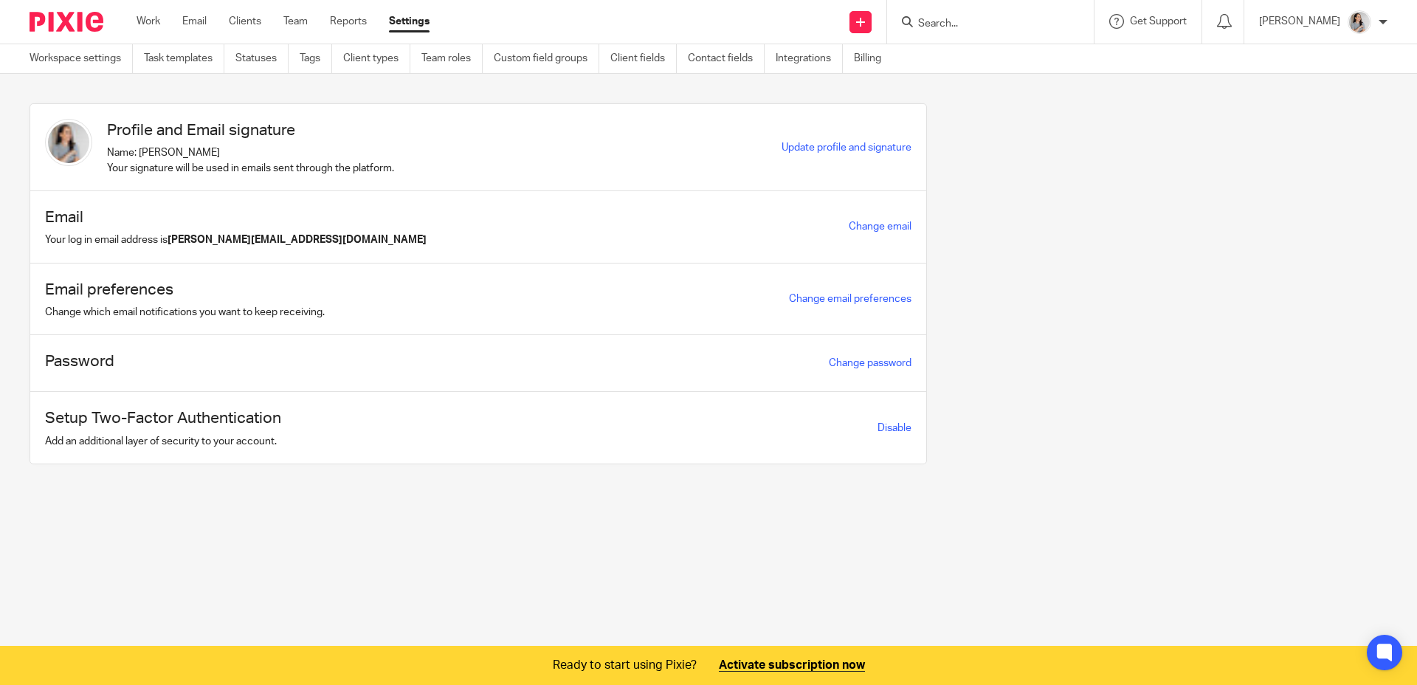
click at [1306, 200] on div "Profile and Email signature Name: [PERSON_NAME] Your signature will be used in …" at bounding box center [697, 294] width 1381 height 383
click at [77, 156] on img at bounding box center [68, 142] width 47 height 47
click at [140, 81] on section "Profile and Email signature Name: [PERSON_NAME] Your signature will be used in …" at bounding box center [708, 295] width 1417 height 442
click at [60, 51] on link "Workspace settings" at bounding box center [81, 58] width 103 height 29
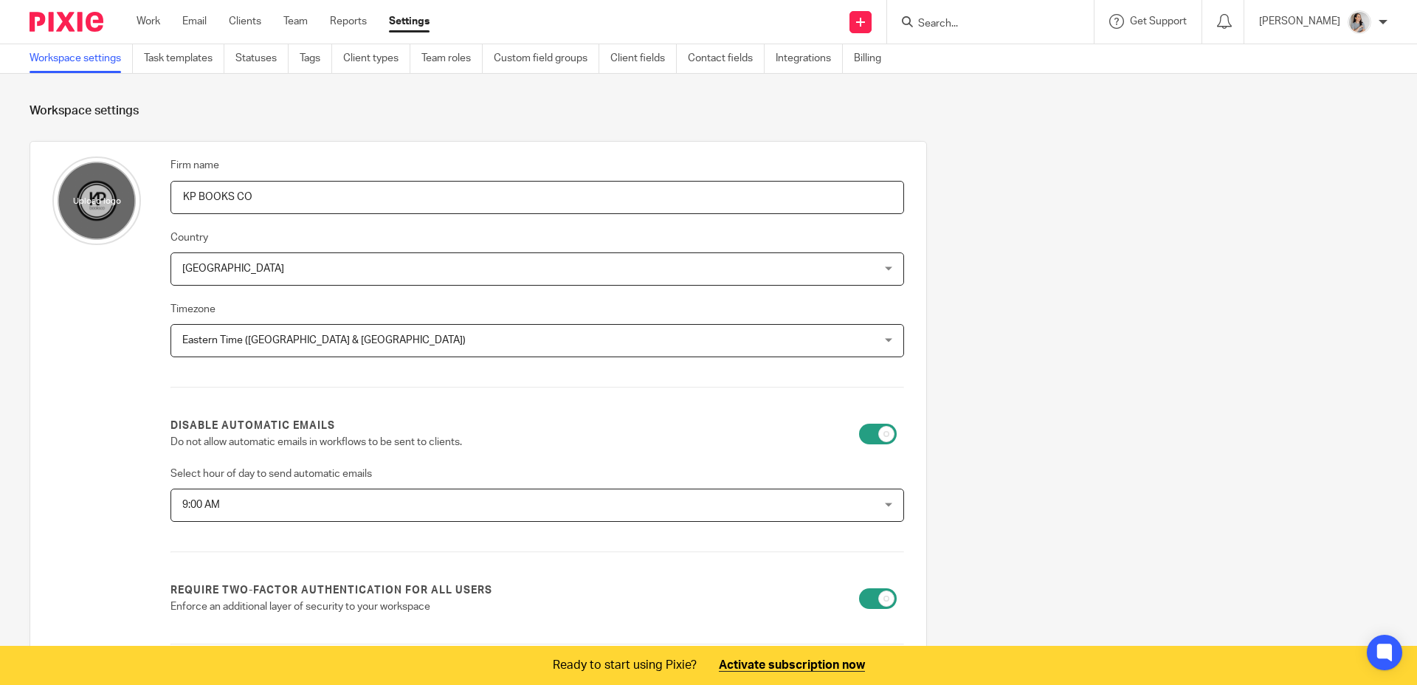
click at [270, 108] on h1 "Workspace settings" at bounding box center [709, 110] width 1358 height 15
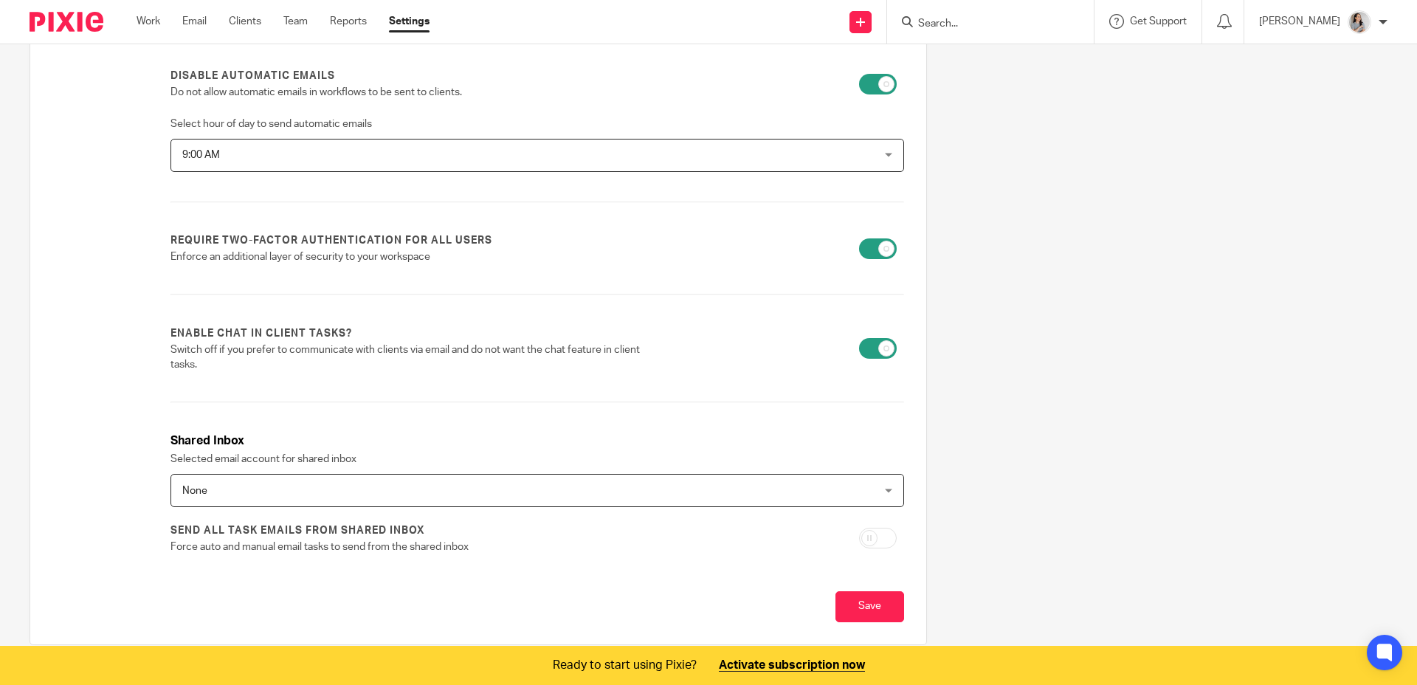
scroll to position [398, 0]
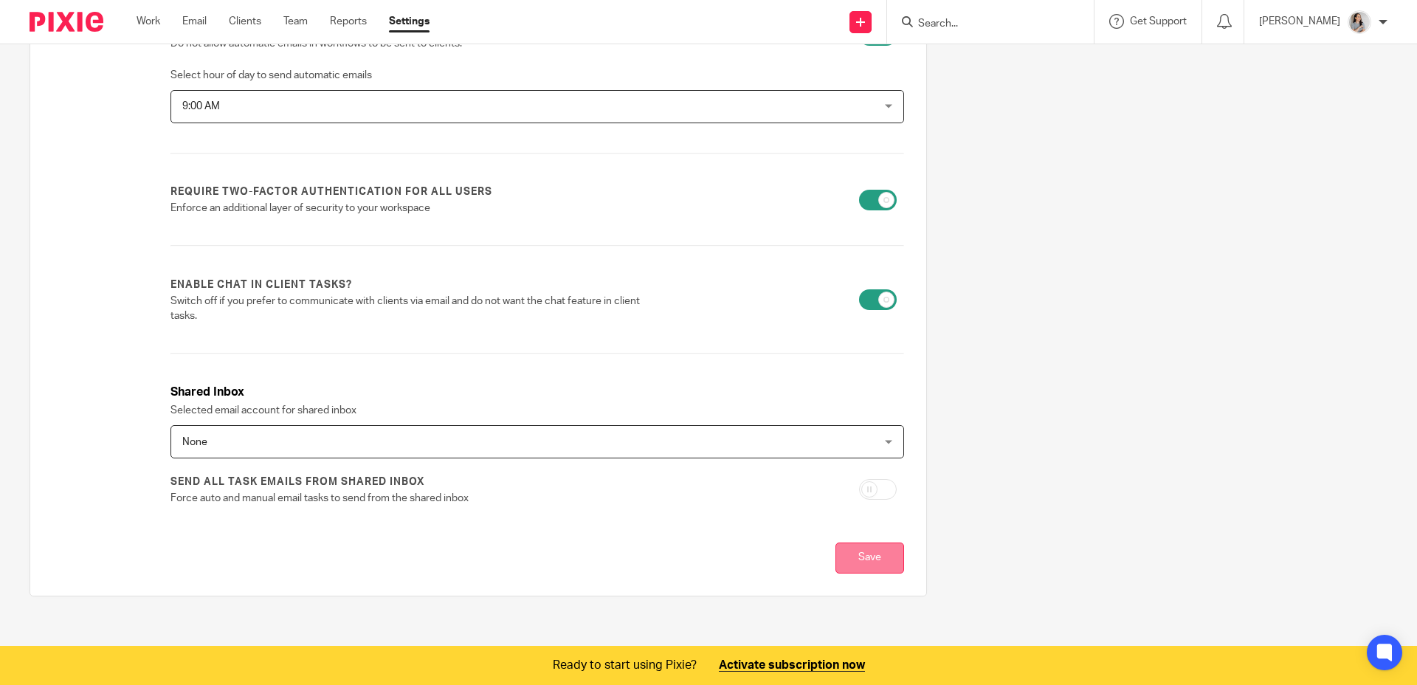
click at [872, 562] on input "Save" at bounding box center [869, 558] width 69 height 32
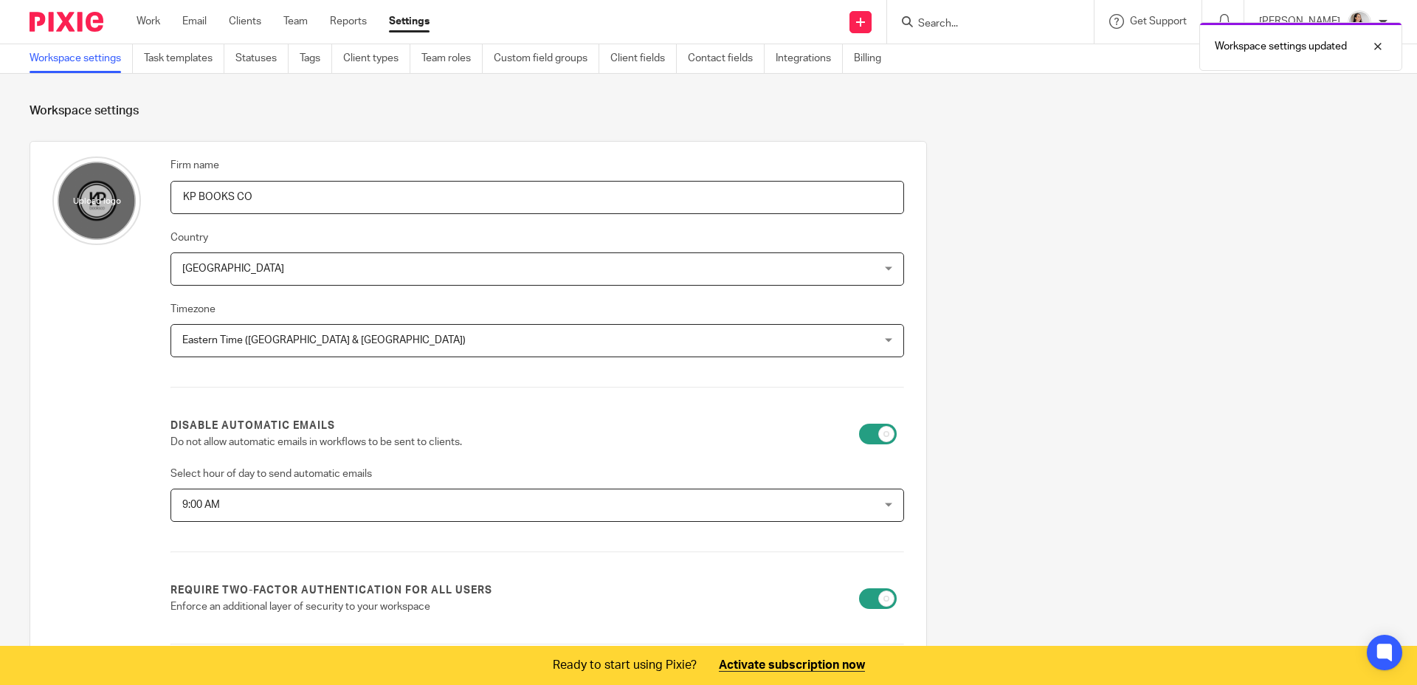
click at [1106, 465] on div "Firm name KP BOOKS CO Country Canada Canada Afghanistan Albania Algeria America…" at bounding box center [697, 579] width 1381 height 876
click at [1372, 46] on div at bounding box center [1367, 47] width 40 height 18
click at [1157, 286] on div "Firm name KP BOOKS CO Country Canada Canada Afghanistan Albania Algeria America…" at bounding box center [697, 579] width 1381 height 876
click at [1135, 307] on div "Firm name KP BOOKS CO Country Canada Canada Afghanistan Albania Algeria America…" at bounding box center [697, 579] width 1381 height 876
click at [1015, 11] on div at bounding box center [990, 22] width 207 height 44
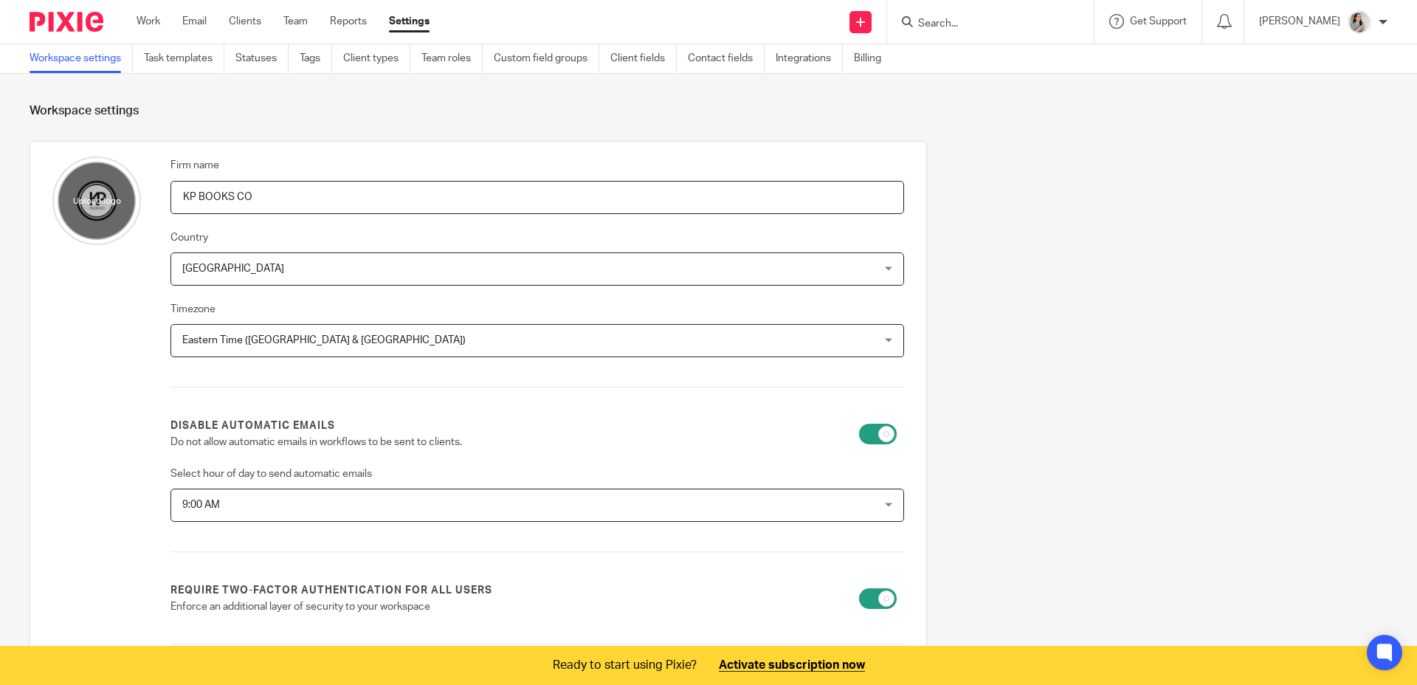
click at [1013, 18] on input "Search" at bounding box center [983, 24] width 133 height 13
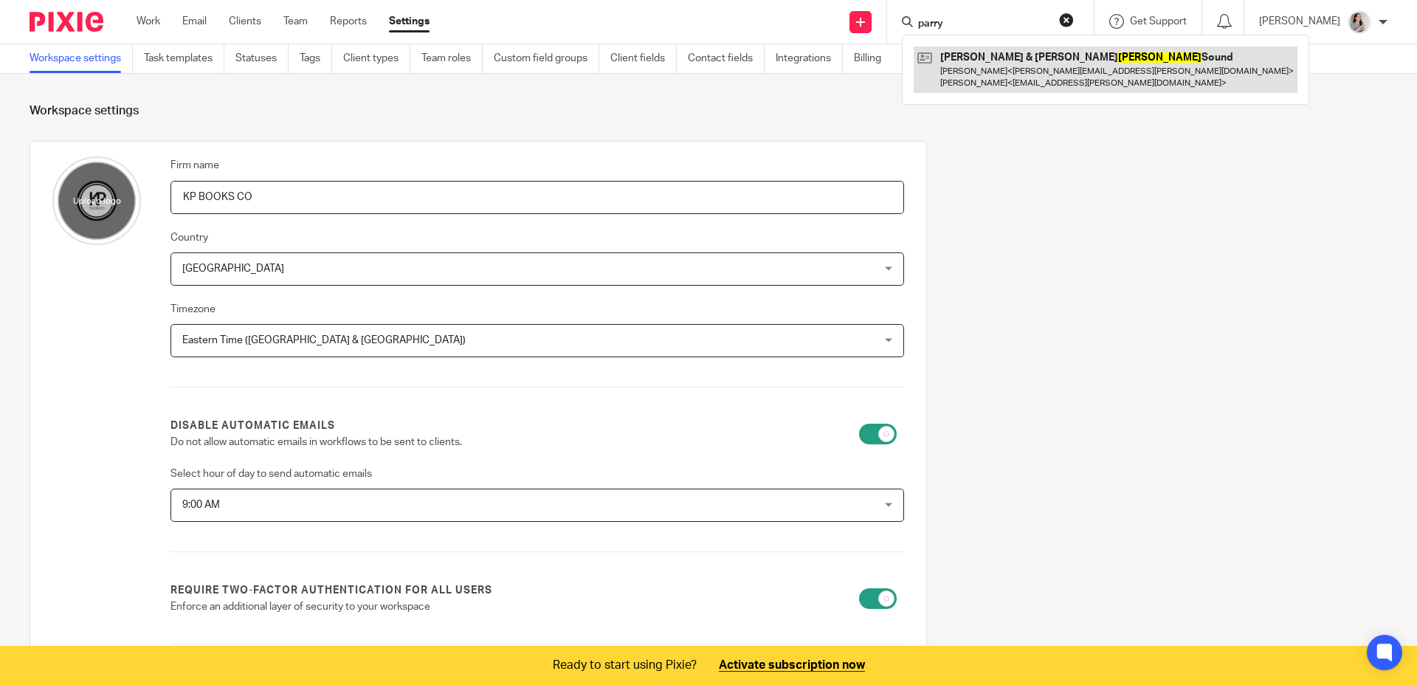
type input "parry"
click at [1034, 73] on link at bounding box center [1106, 69] width 384 height 46
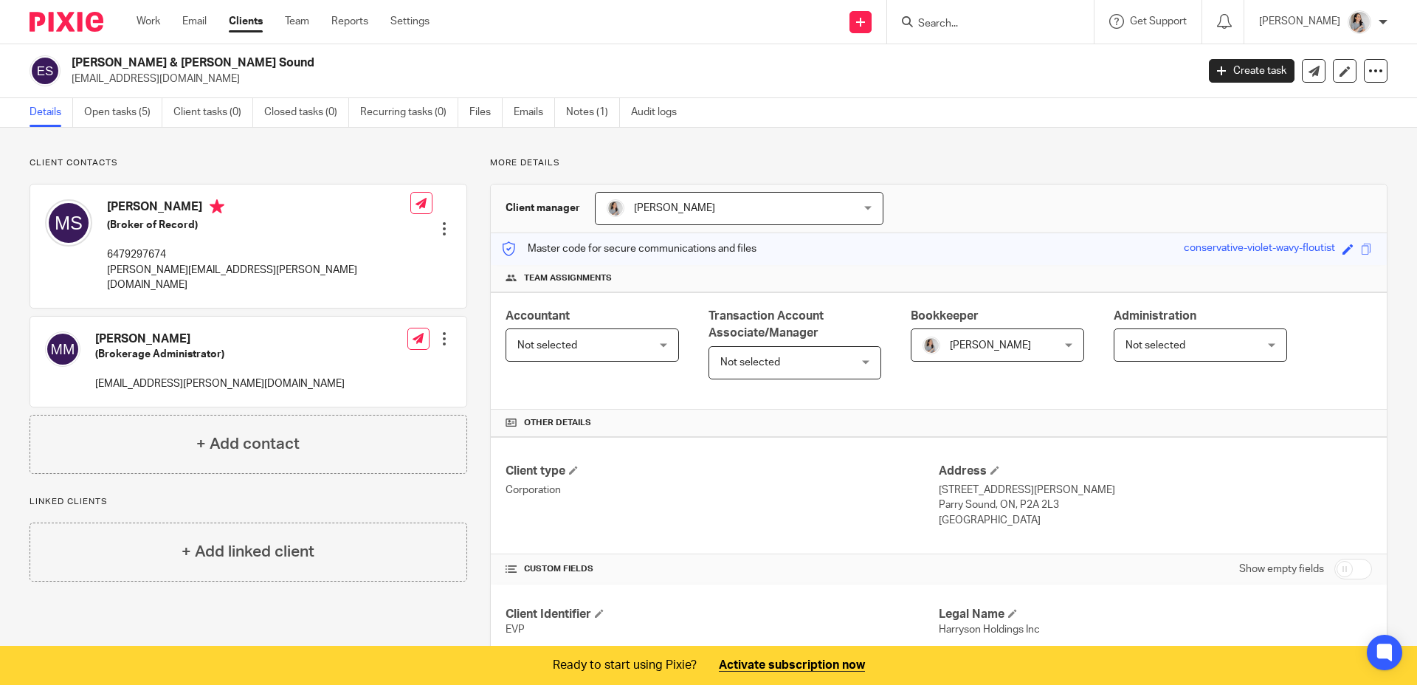
click at [1009, 227] on div "Client manager Kelly Pacheco Kelly Pacheco Kelly Pacheco 1" at bounding box center [939, 208] width 896 height 49
click at [300, 25] on link "Team" at bounding box center [297, 21] width 24 height 15
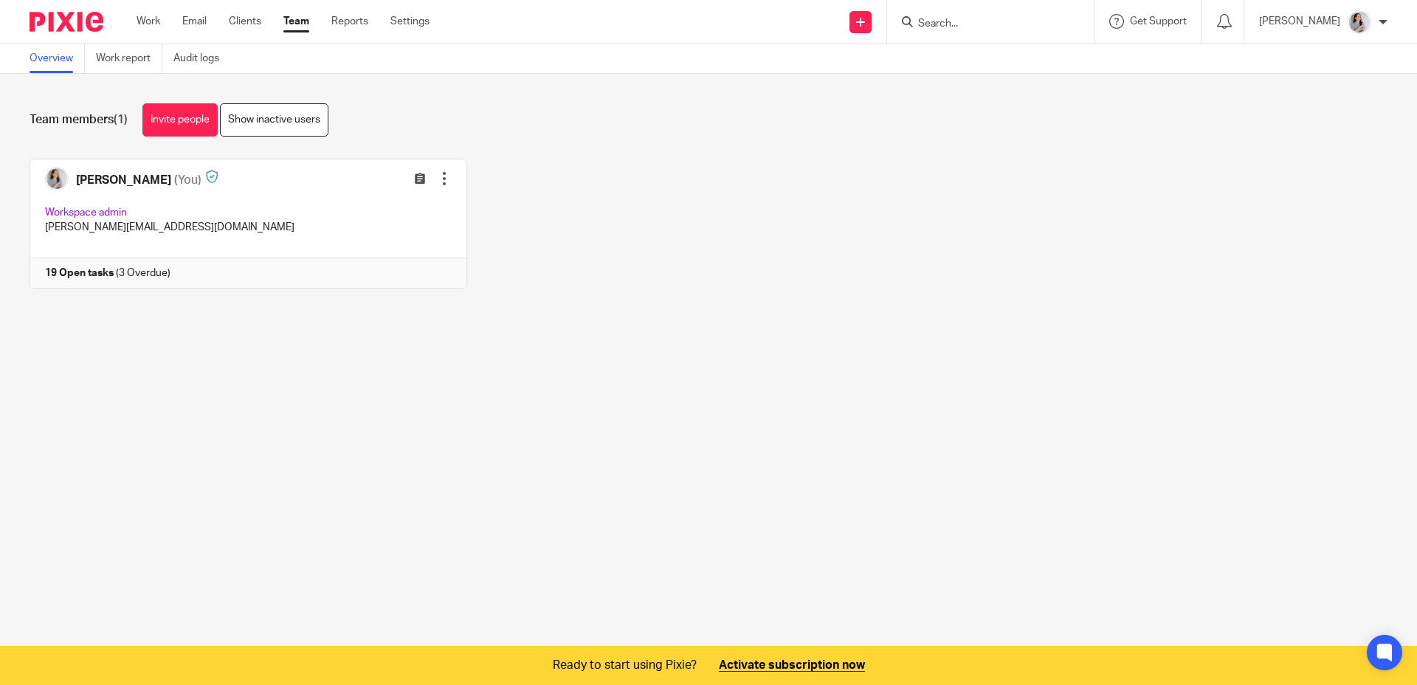
click at [67, 57] on link "Overview" at bounding box center [57, 58] width 55 height 29
click at [1372, 24] on div "[PERSON_NAME]" at bounding box center [1323, 22] width 128 height 24
click at [1098, 206] on div "[PERSON_NAME] (You) Edit user Transfer Reset Two-Factor Authentication Workspac…" at bounding box center [697, 235] width 1381 height 152
click at [147, 25] on link "Work" at bounding box center [149, 21] width 24 height 15
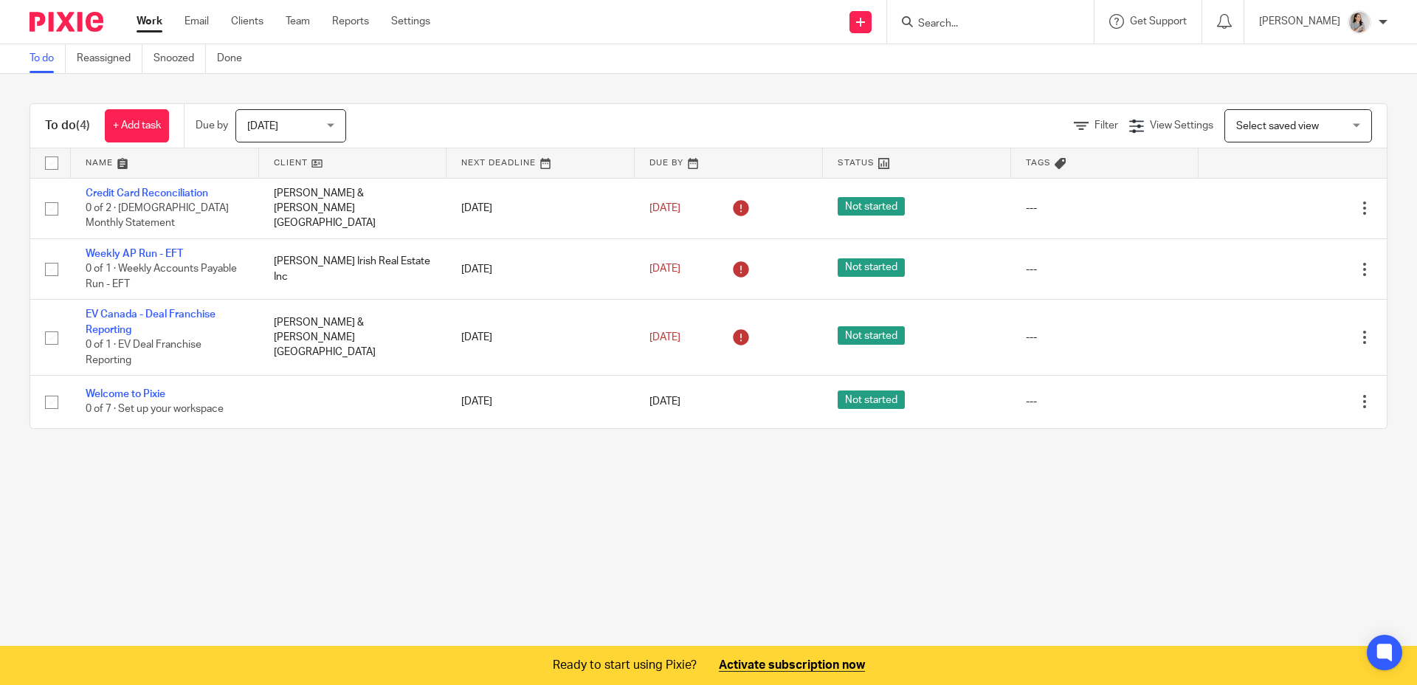
click at [797, 539] on main "To do Reassigned Snoozed Done To do (4) + Add task Due by [DATE] [DATE] [DATE] …" at bounding box center [708, 342] width 1417 height 685
click at [624, 44] on div "To do Reassigned Snoozed Done" at bounding box center [708, 59] width 1417 height 30
